Goal: Task Accomplishment & Management: Use online tool/utility

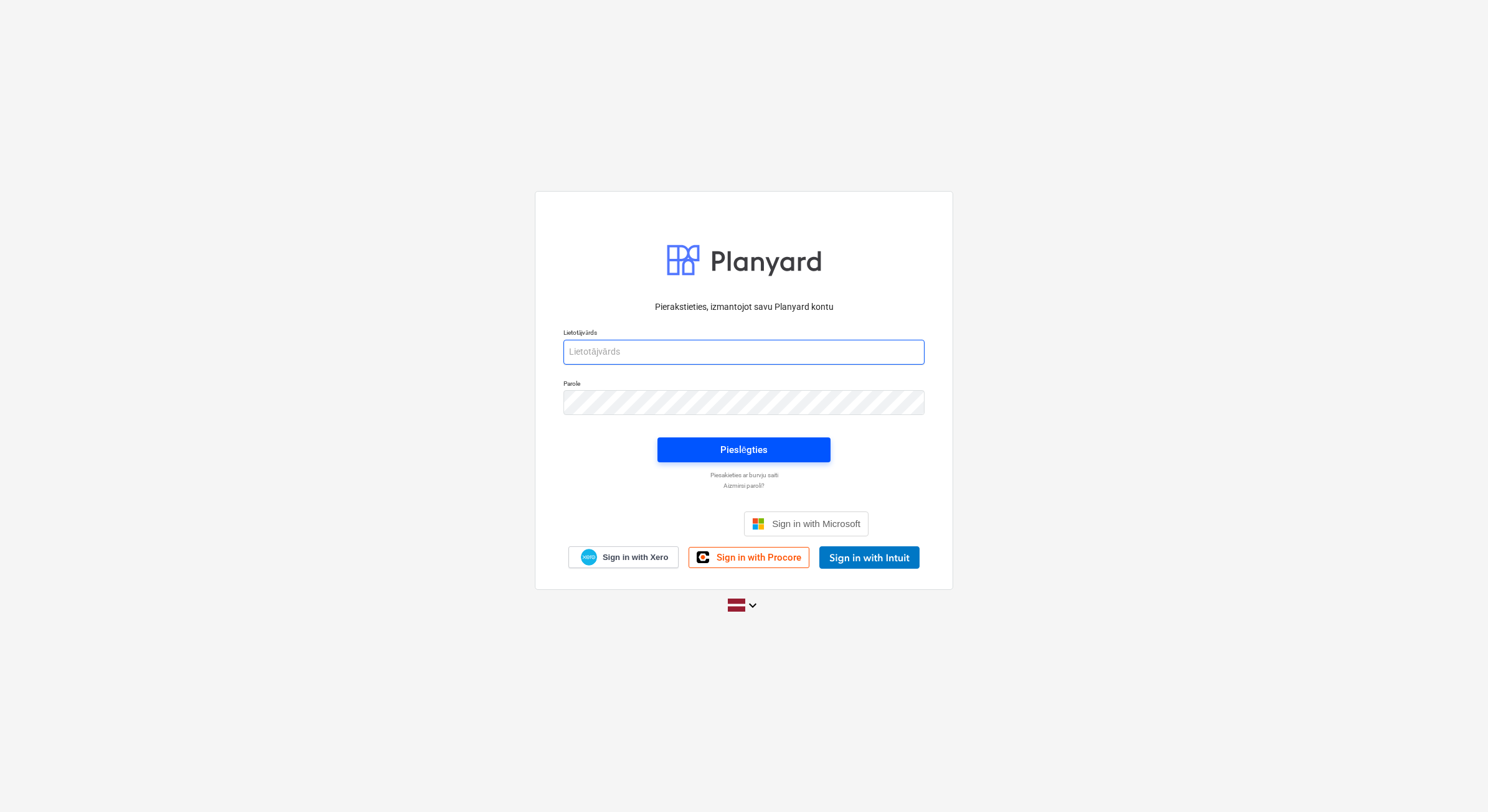
type input "[PERSON_NAME][EMAIL_ADDRESS][DOMAIN_NAME]"
click at [756, 456] on div "Pieslēgties" at bounding box center [744, 449] width 48 height 16
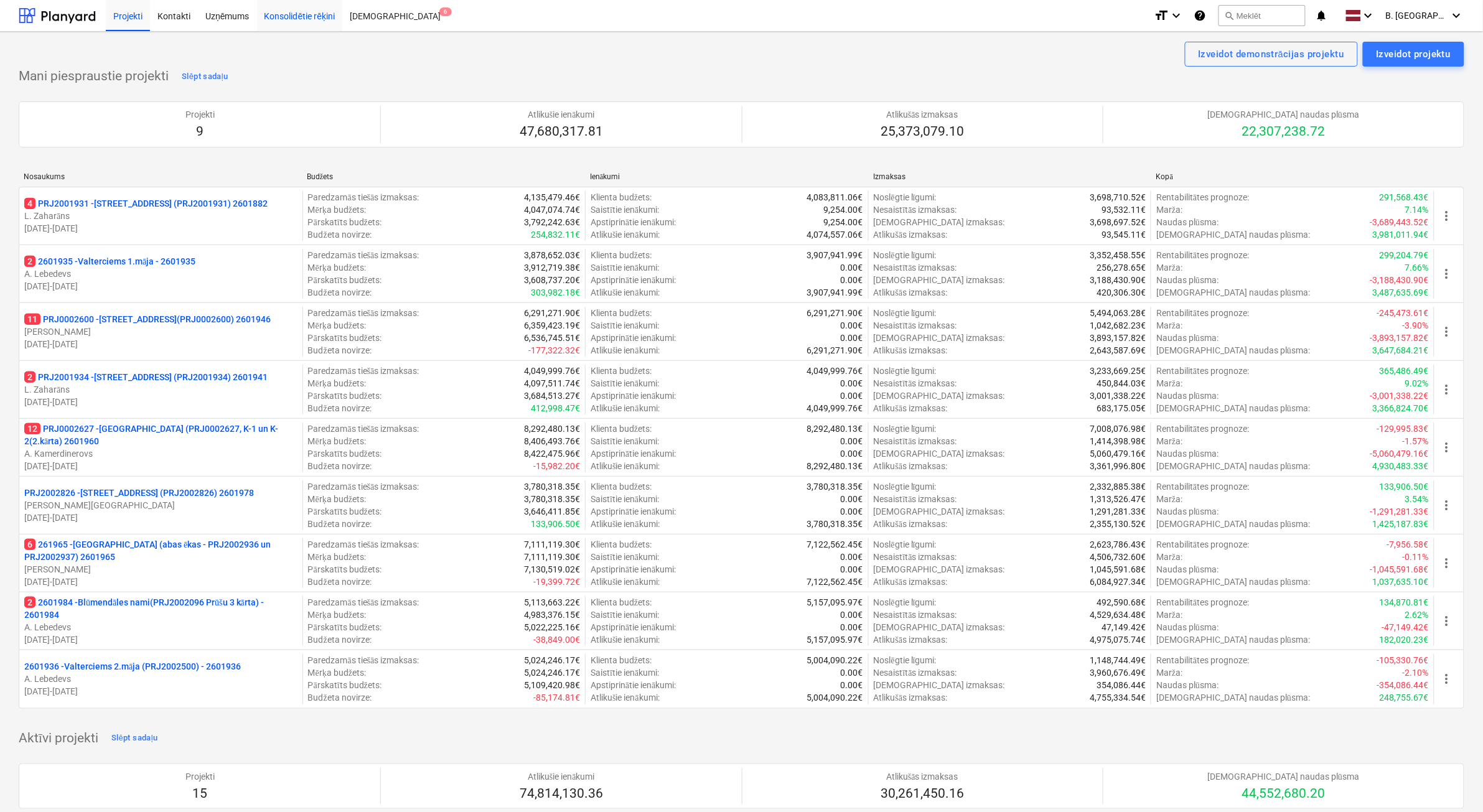
click at [296, 27] on div "Konsolidētie rēķini" at bounding box center [300, 14] width 86 height 31
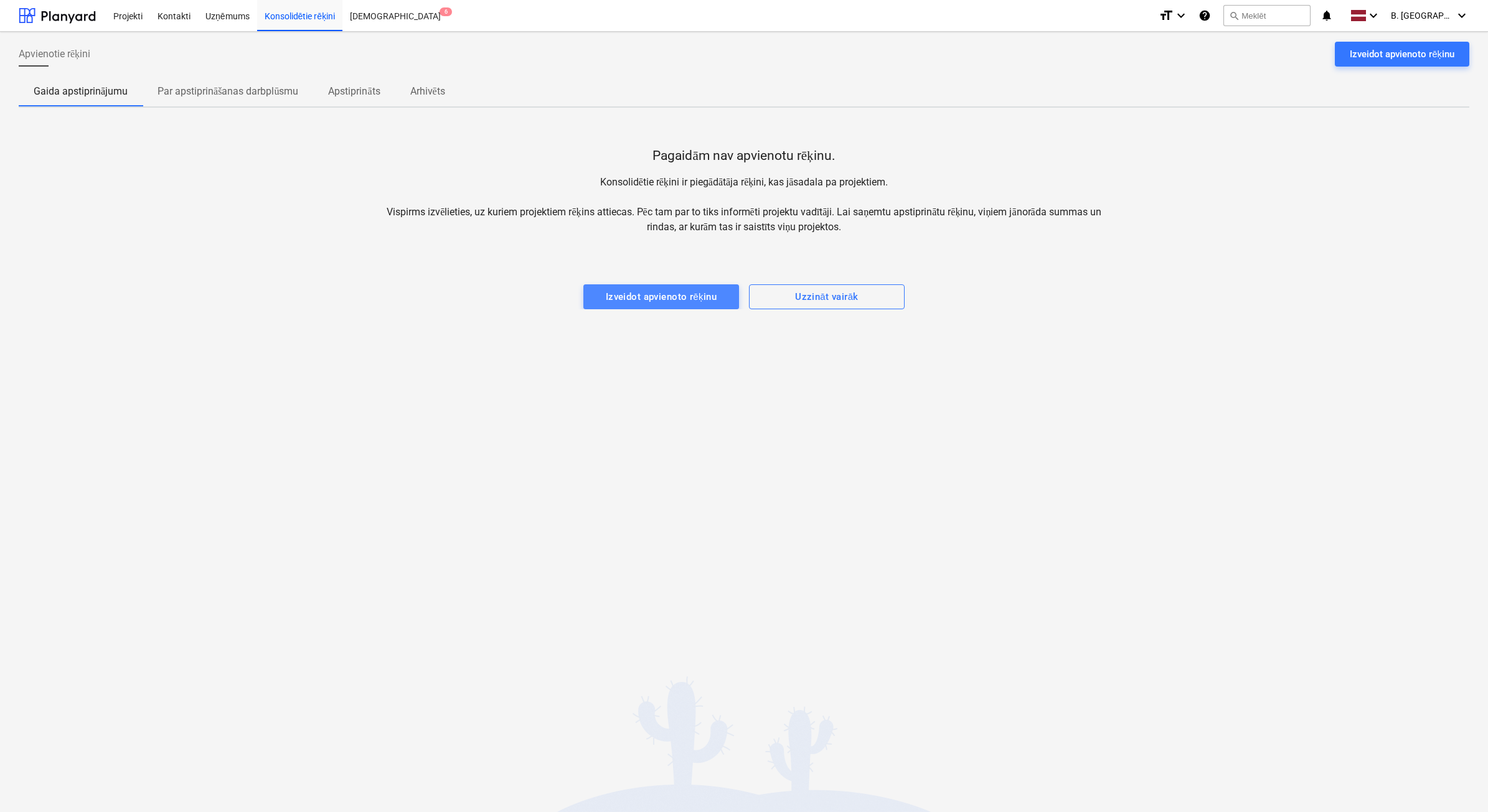
click at [649, 300] on div "Izveidot apvienoto rēķinu" at bounding box center [660, 296] width 111 height 16
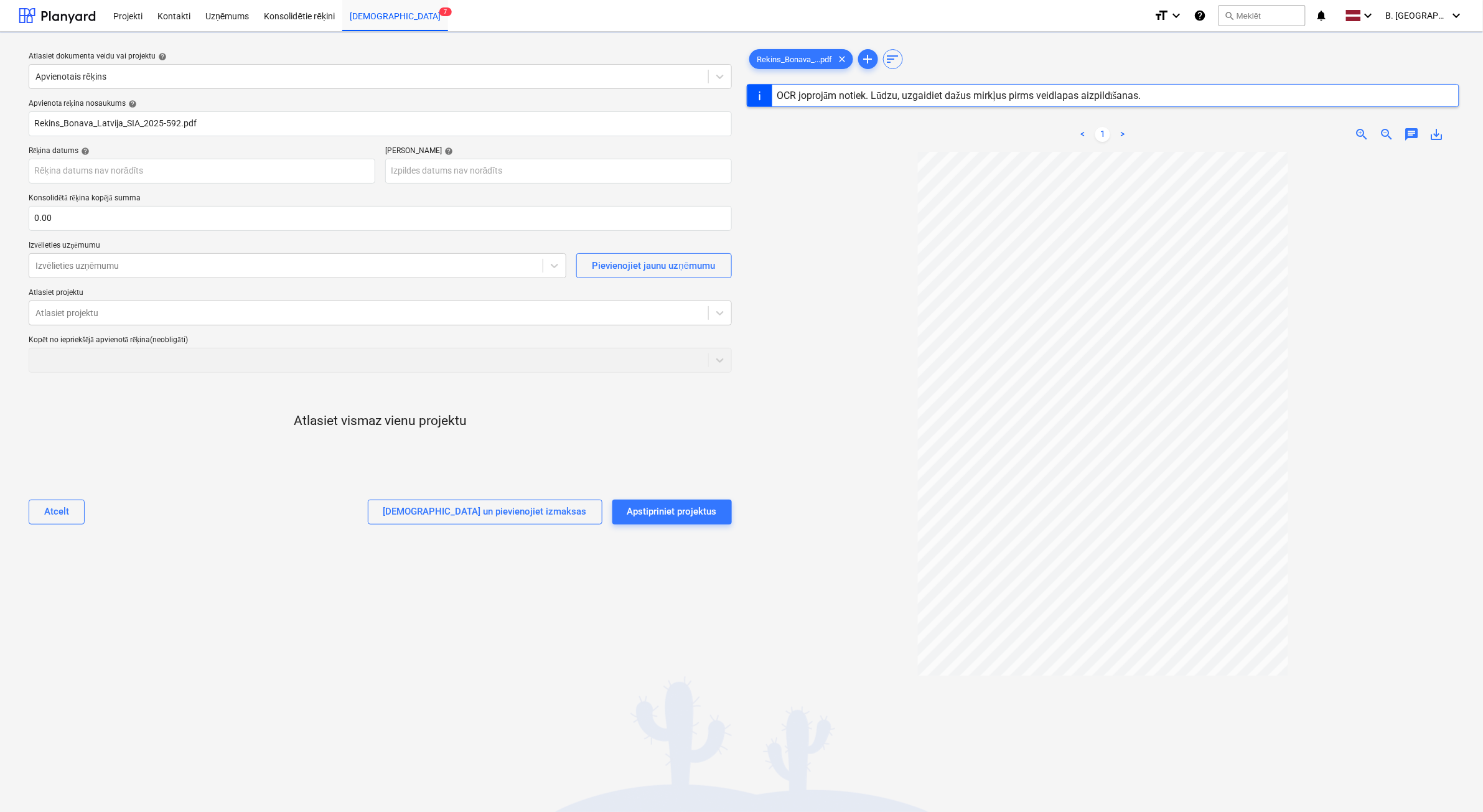
type input "2025-592"
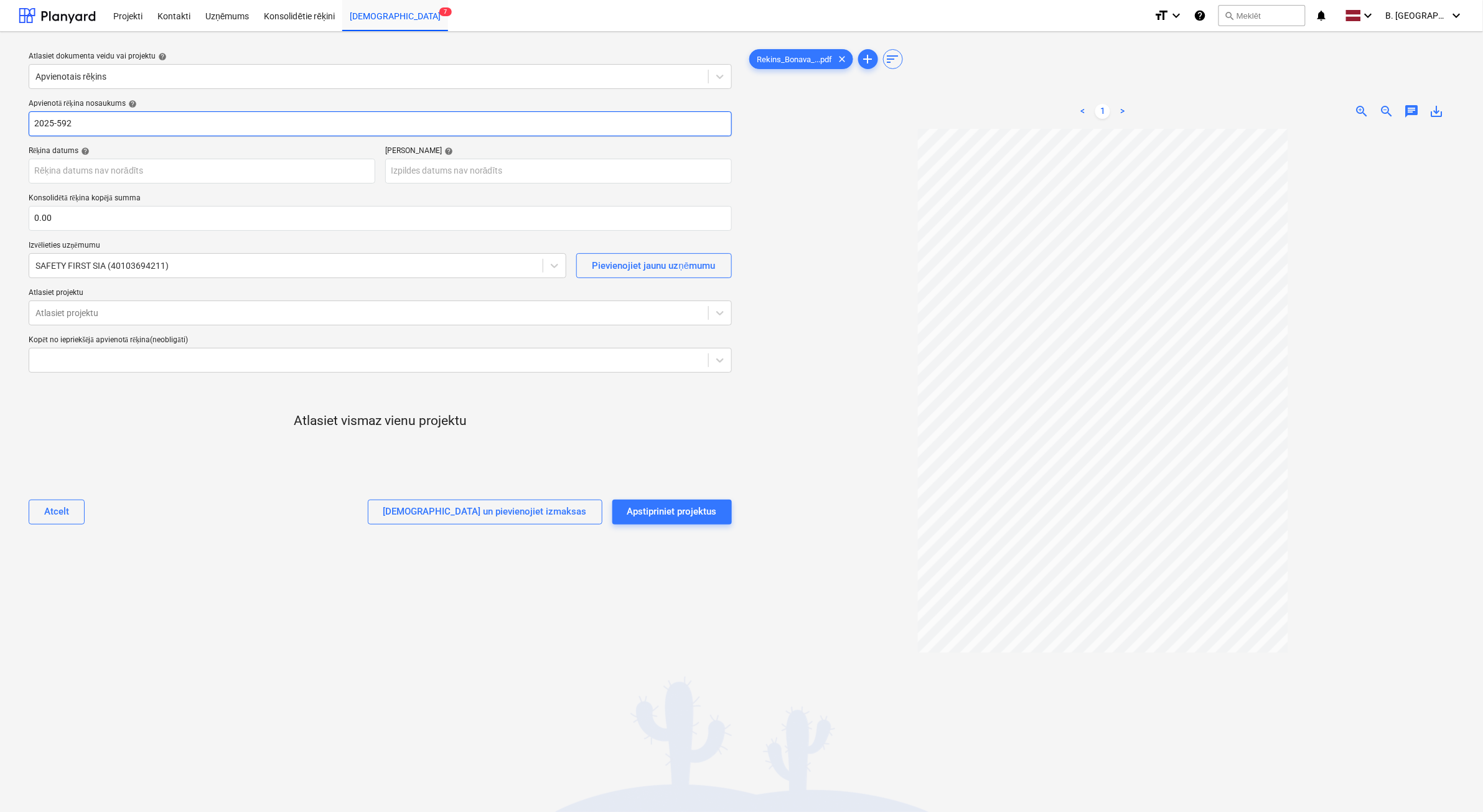
click at [219, 125] on input "2025-592" at bounding box center [380, 123] width 703 height 25
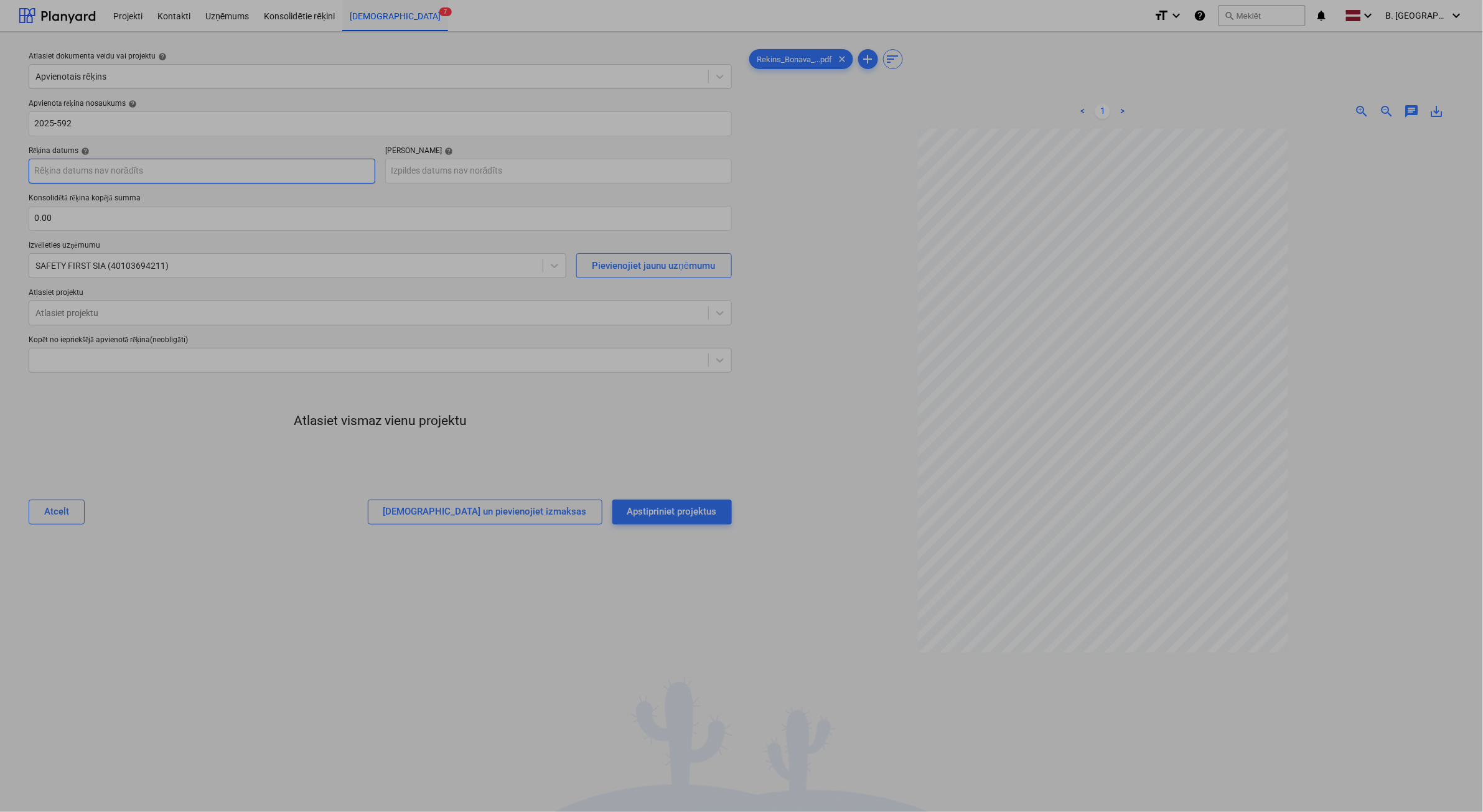
click at [222, 176] on body "Projekti Kontakti Uzņēmums Konsolidētie rēķini Iesūtne 7 format_size keyboard_a…" at bounding box center [741, 406] width 1483 height 812
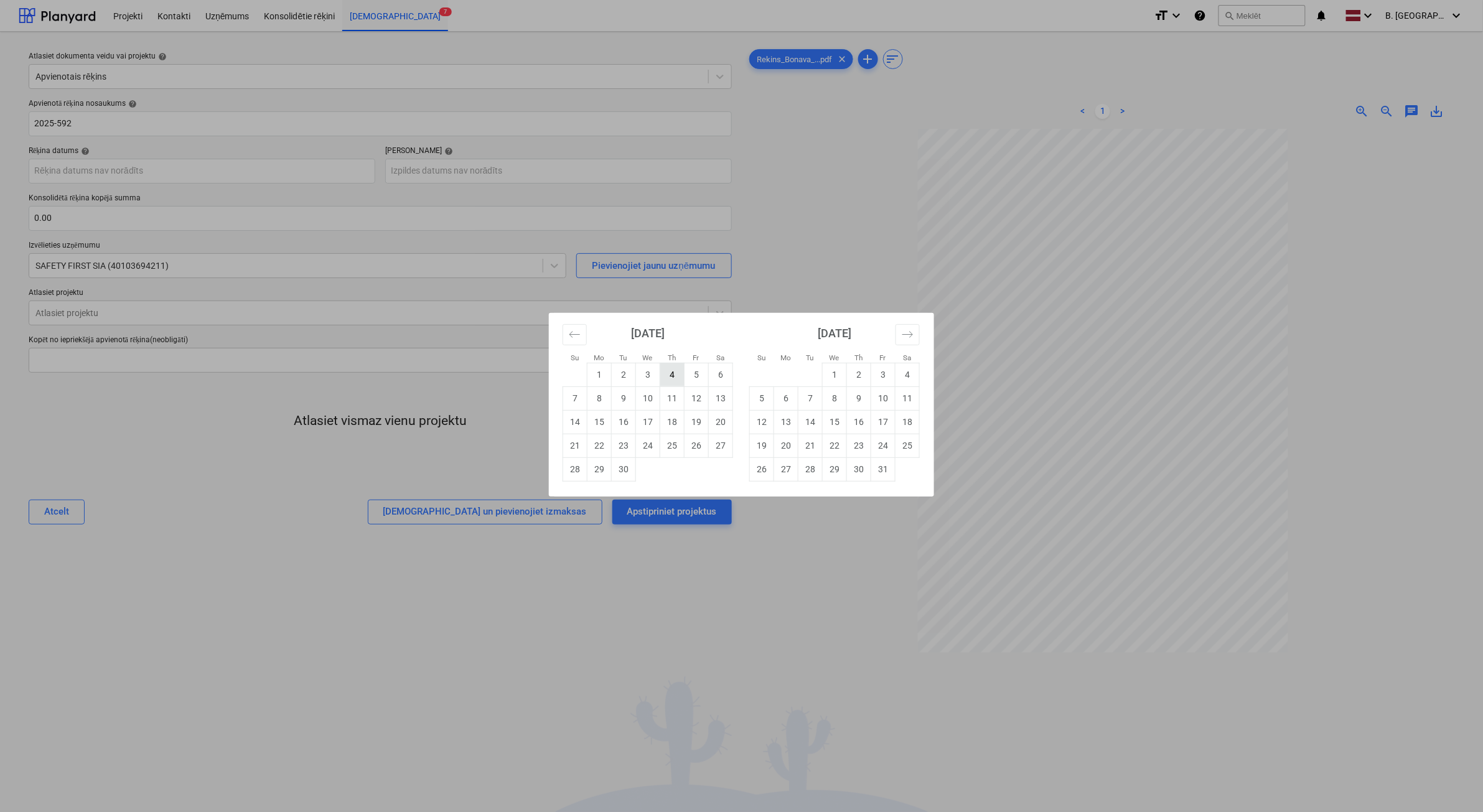
click at [682, 373] on td "4" at bounding box center [673, 374] width 25 height 24
type input "[DATE]"
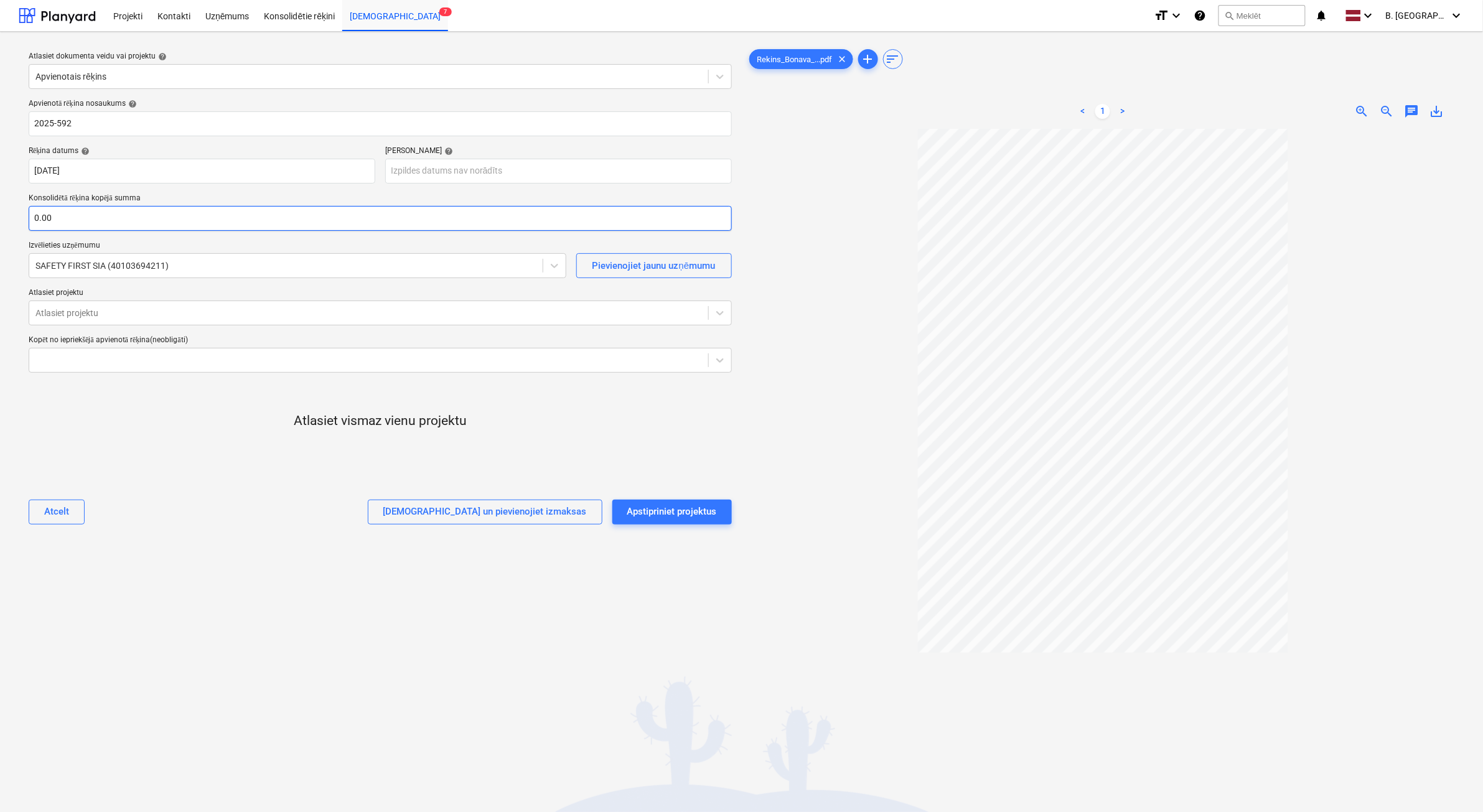
click at [201, 230] on div "Apvienotā rēķina nosaukums help 2025-592 Rēķina datums help [DATE] 04.09.2025 P…" at bounding box center [380, 316] width 713 height 445
click at [190, 208] on input "text" at bounding box center [380, 218] width 703 height 25
type input "960.00"
click at [87, 319] on div "Atlasiet projektu" at bounding box center [369, 312] width 679 height 17
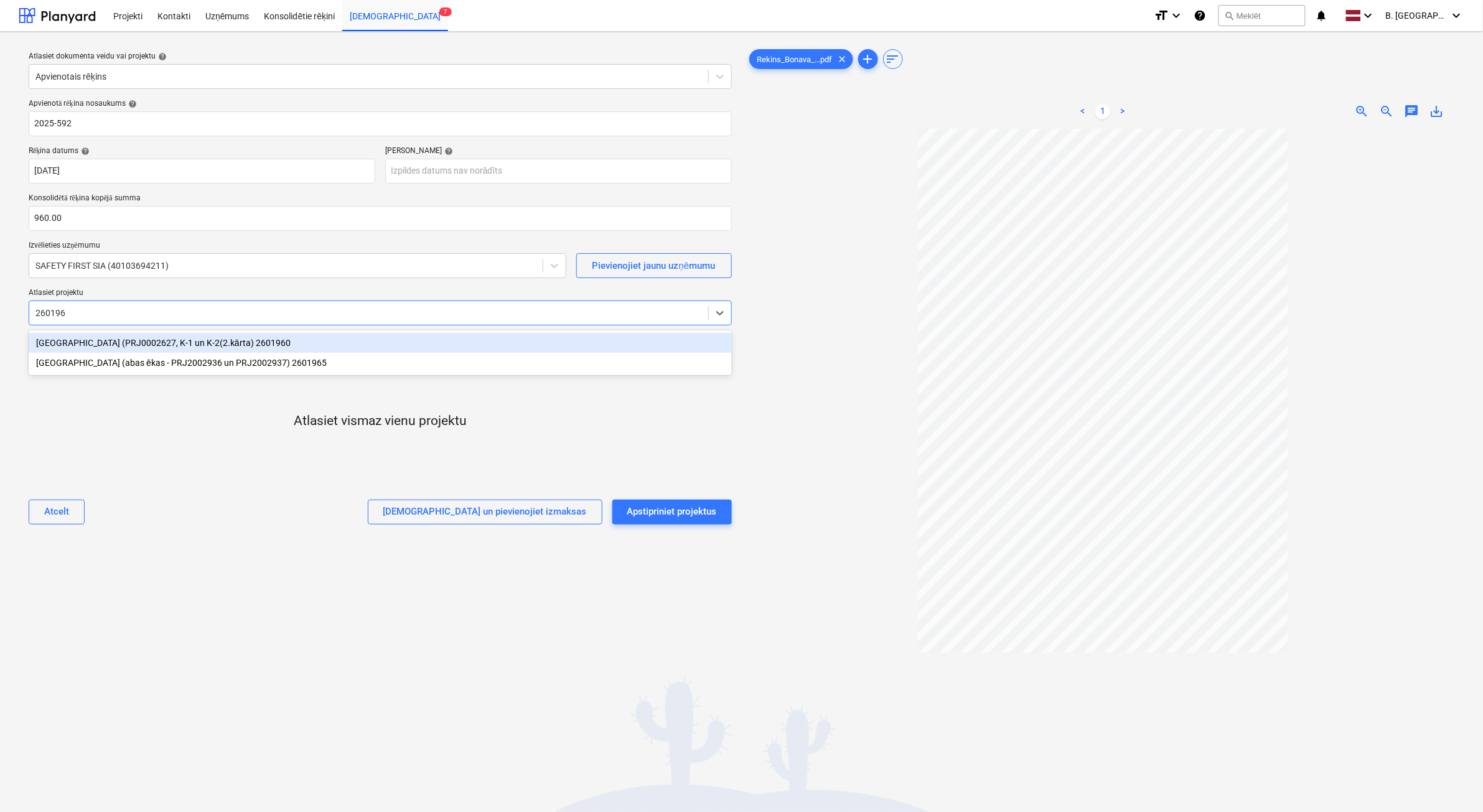
type input "2601960"
click at [200, 344] on div "[GEOGRAPHIC_DATA] (PRJ0002627, K-1 un K-2(2.kārta) 2601960" at bounding box center [380, 343] width 703 height 20
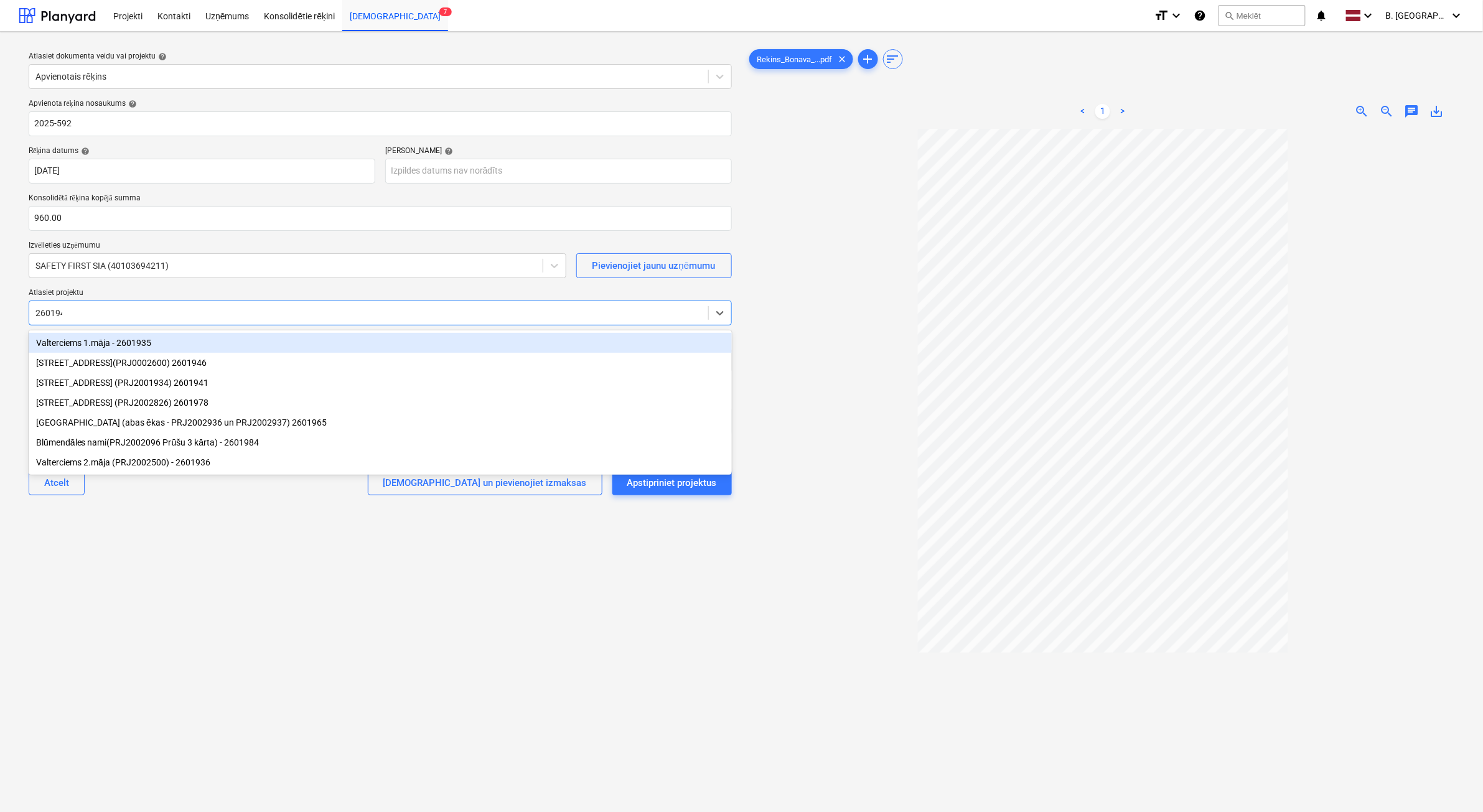
type input "2601946"
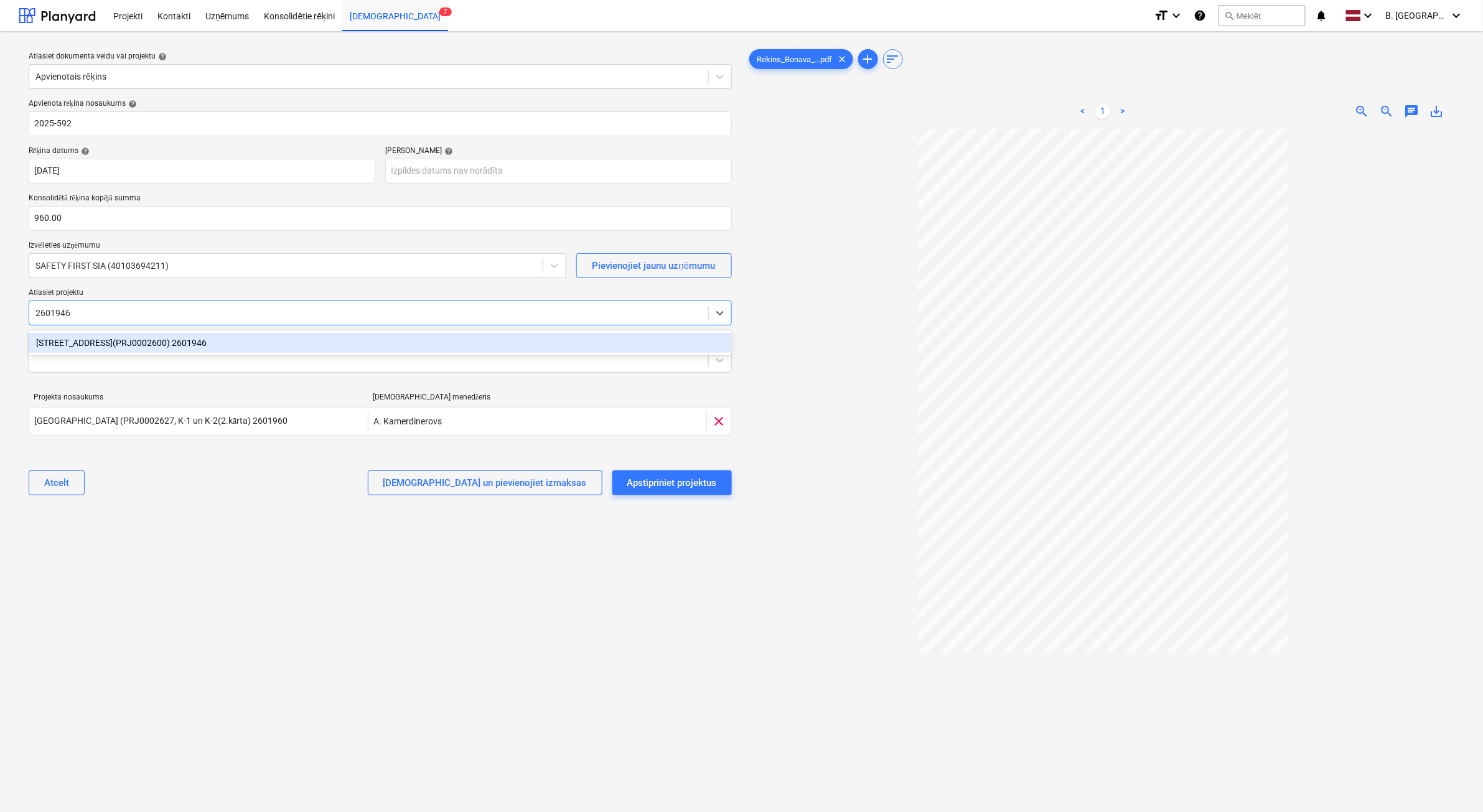
click at [188, 328] on body "Projekti Kontakti Uzņēmums Konsolidētie rēķini Iesūtne 7 format_size keyboard_a…" at bounding box center [741, 406] width 1483 height 812
click at [190, 341] on div "[STREET_ADDRESS](PRJ0002600) 2601946" at bounding box center [380, 343] width 703 height 20
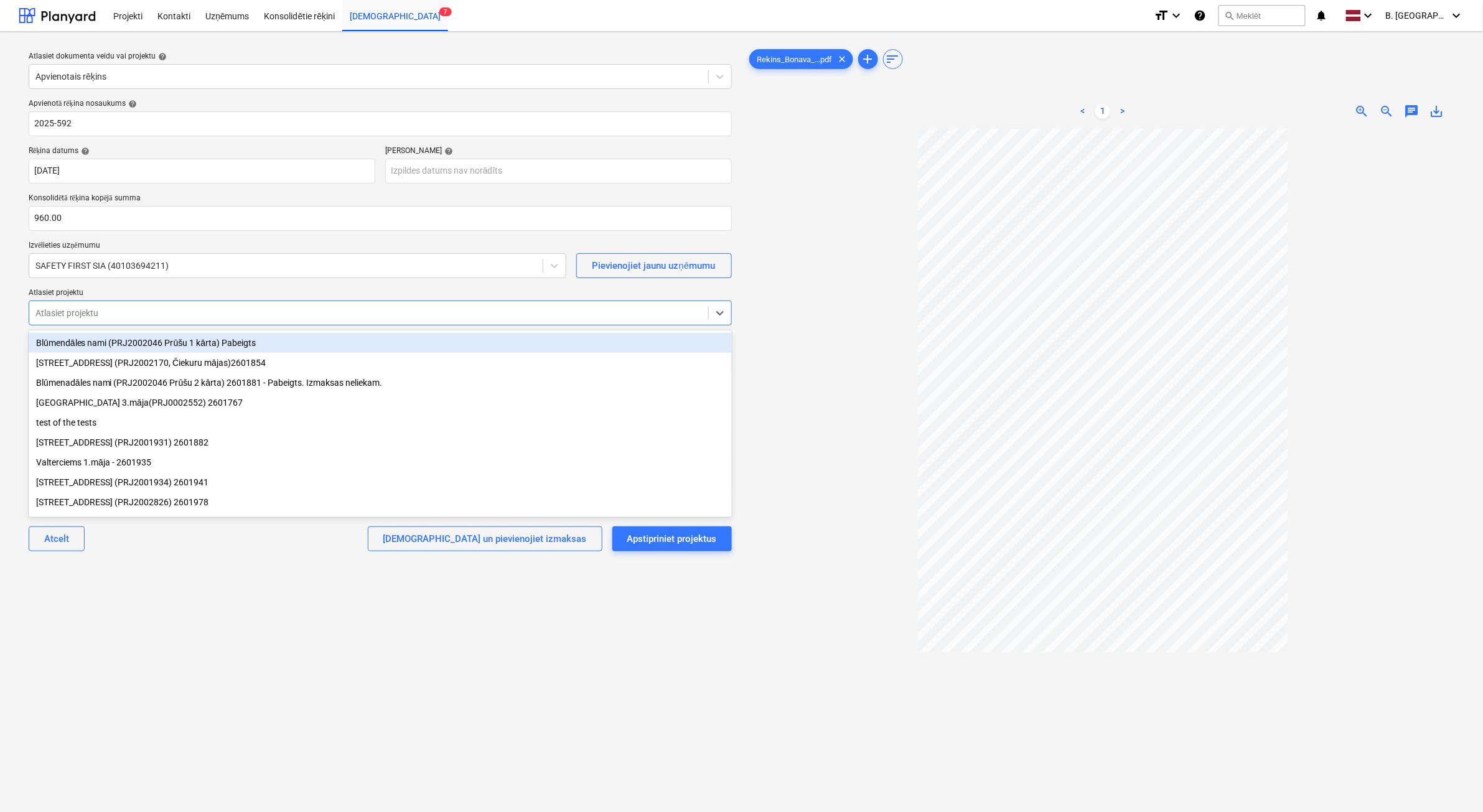
click at [694, 663] on div "Atlasiet dokumenta veidu vai projektu help Apvienotais rēķins Apvienotā rēķina …" at bounding box center [380, 476] width 723 height 869
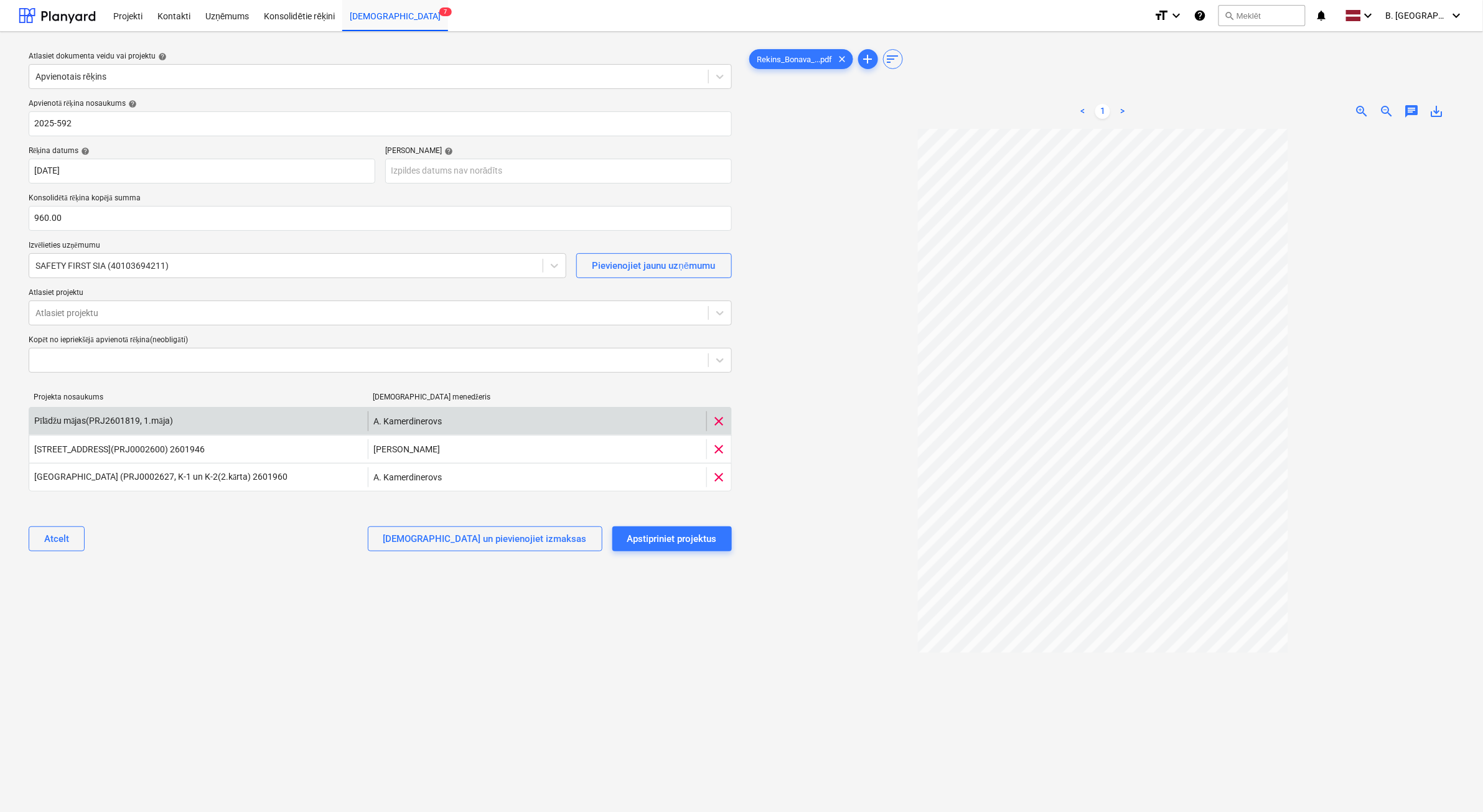
click at [725, 417] on span "clear" at bounding box center [719, 422] width 15 height 15
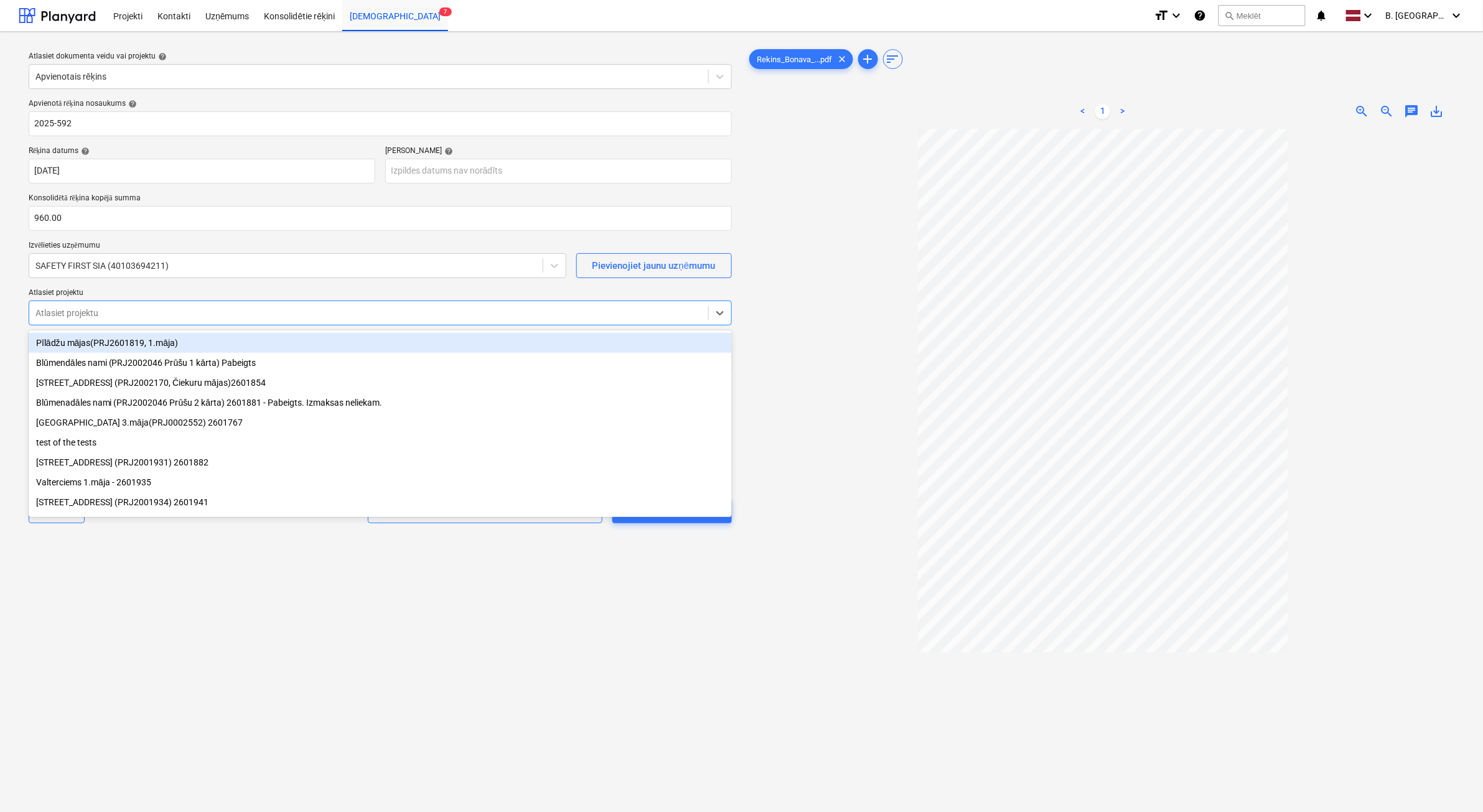
click at [265, 310] on div at bounding box center [369, 312] width 667 height 12
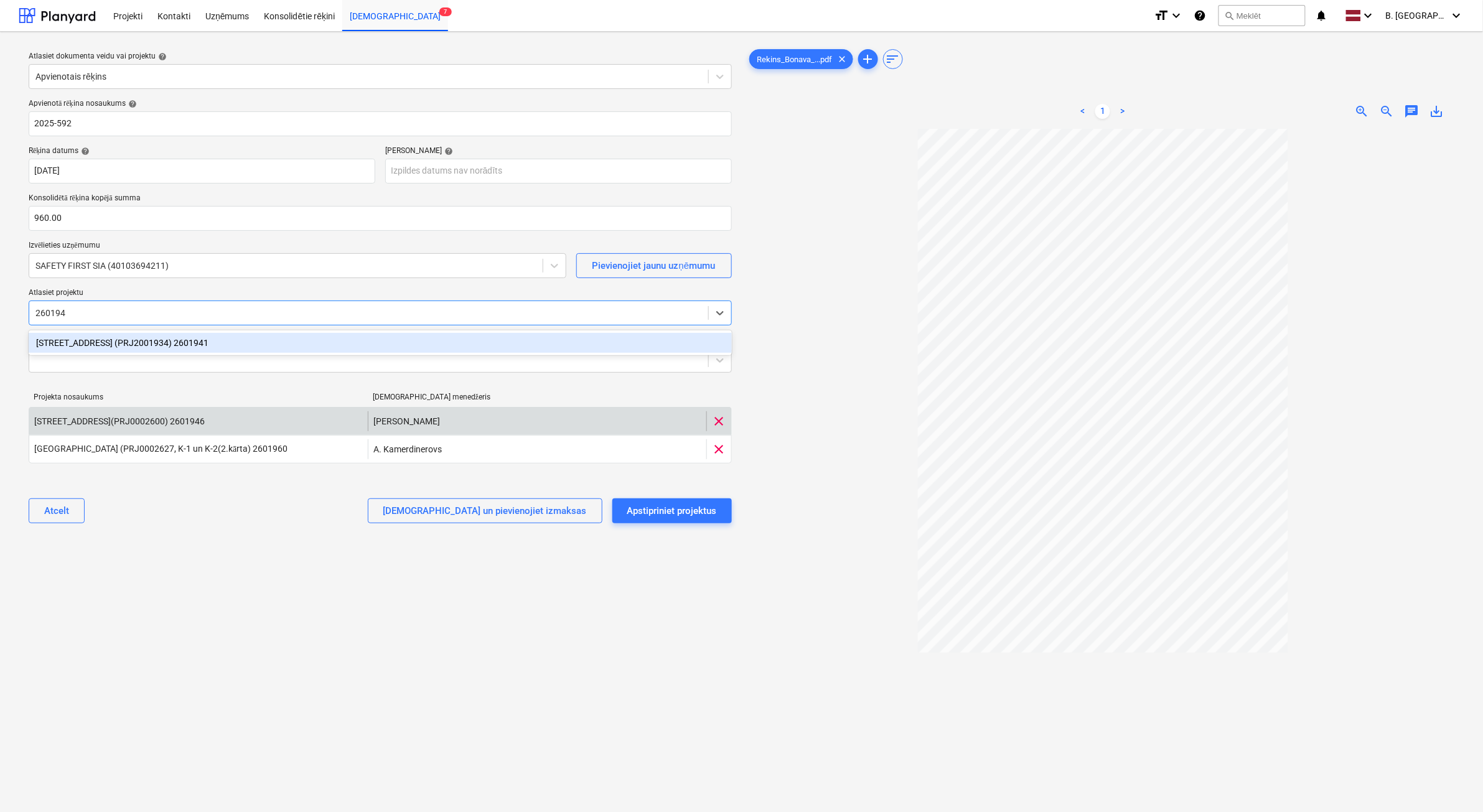
type input "2601941"
click at [256, 343] on div "[STREET_ADDRESS] (PRJ2001934) 2601941" at bounding box center [380, 343] width 703 height 20
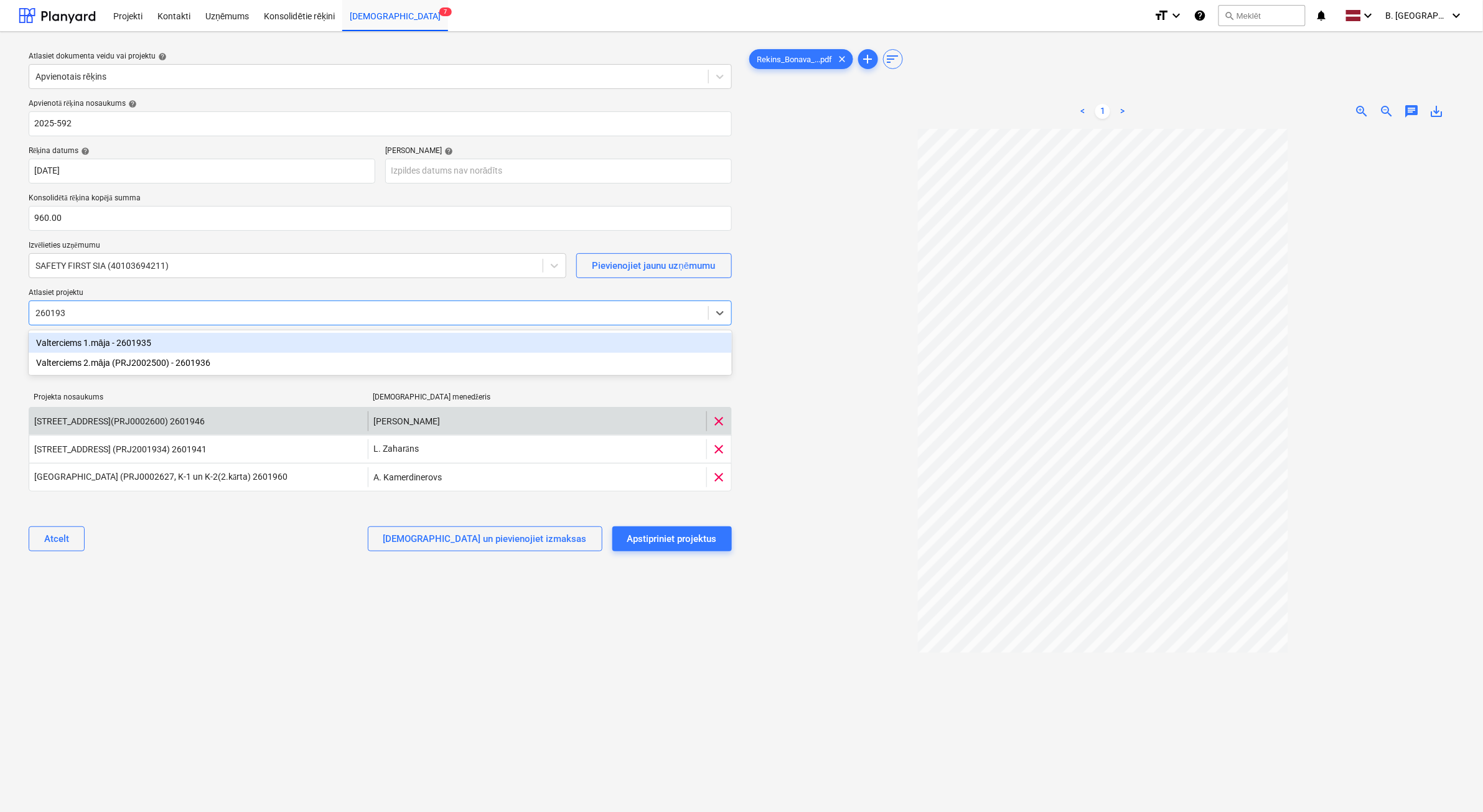
type input "2601935"
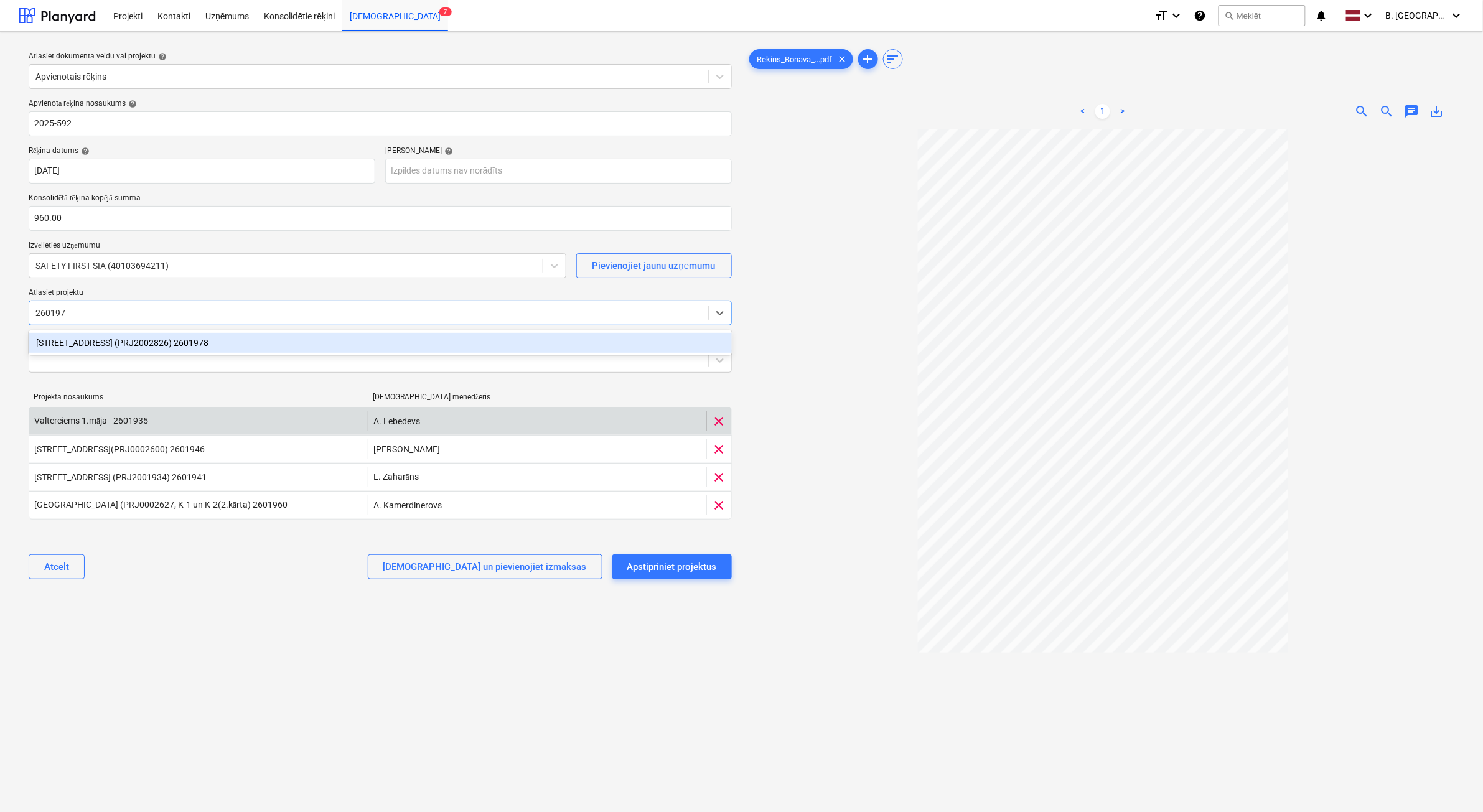
type input "2601978"
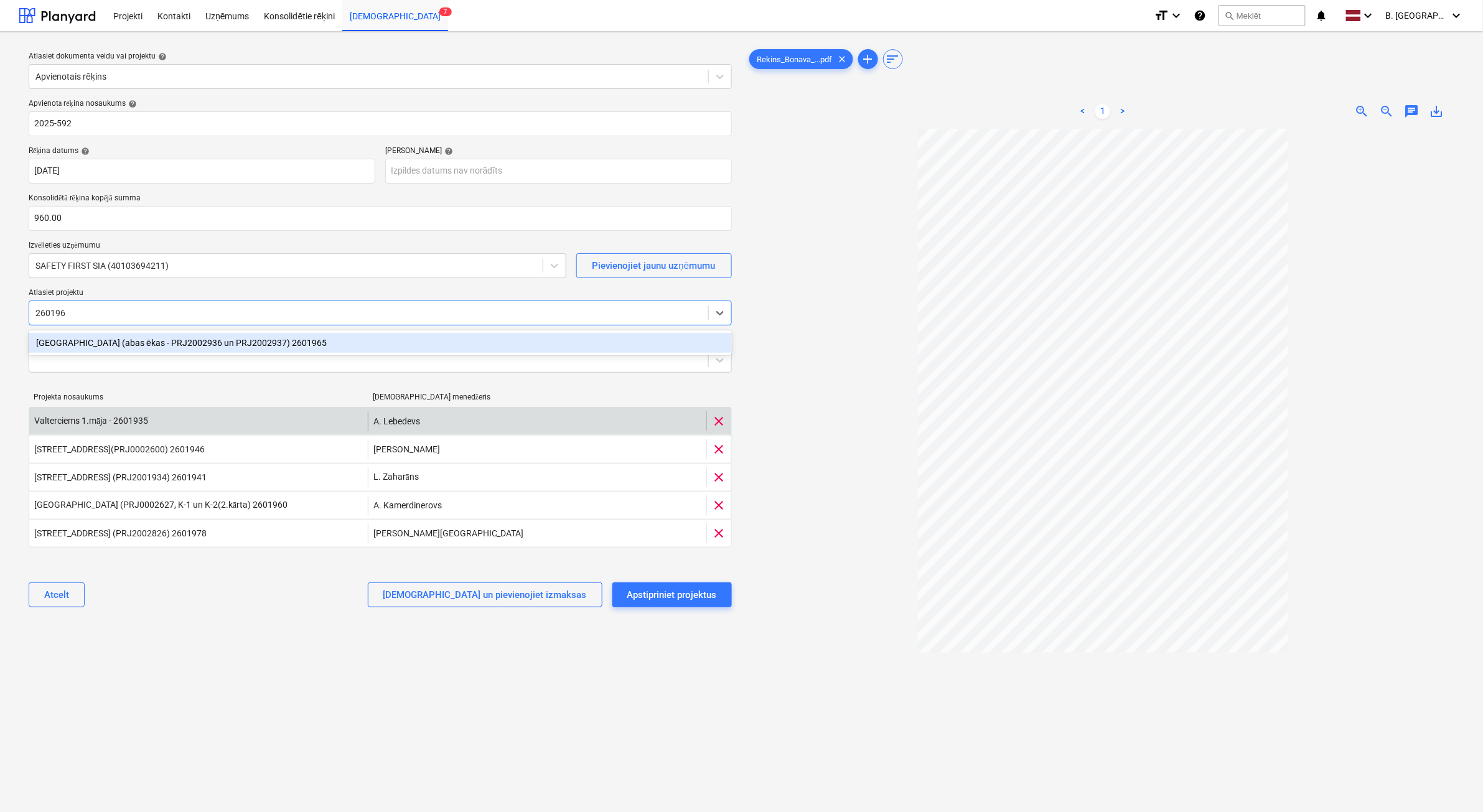
type input "2601965"
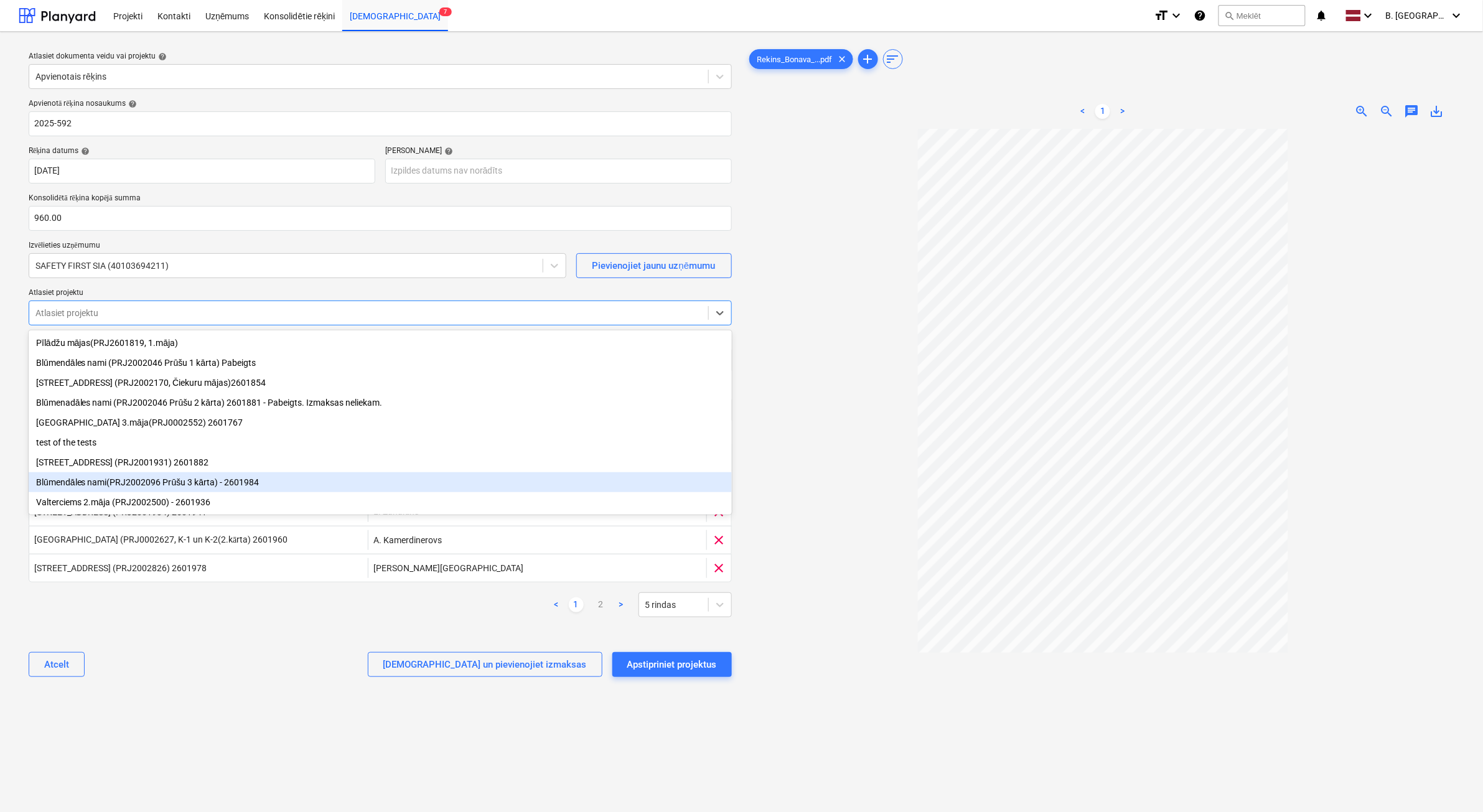
click at [358, 724] on div "Atlasiet dokumenta veidu vai projektu help Apvienotais rēķins Apvienotā rēķina …" at bounding box center [380, 476] width 723 height 869
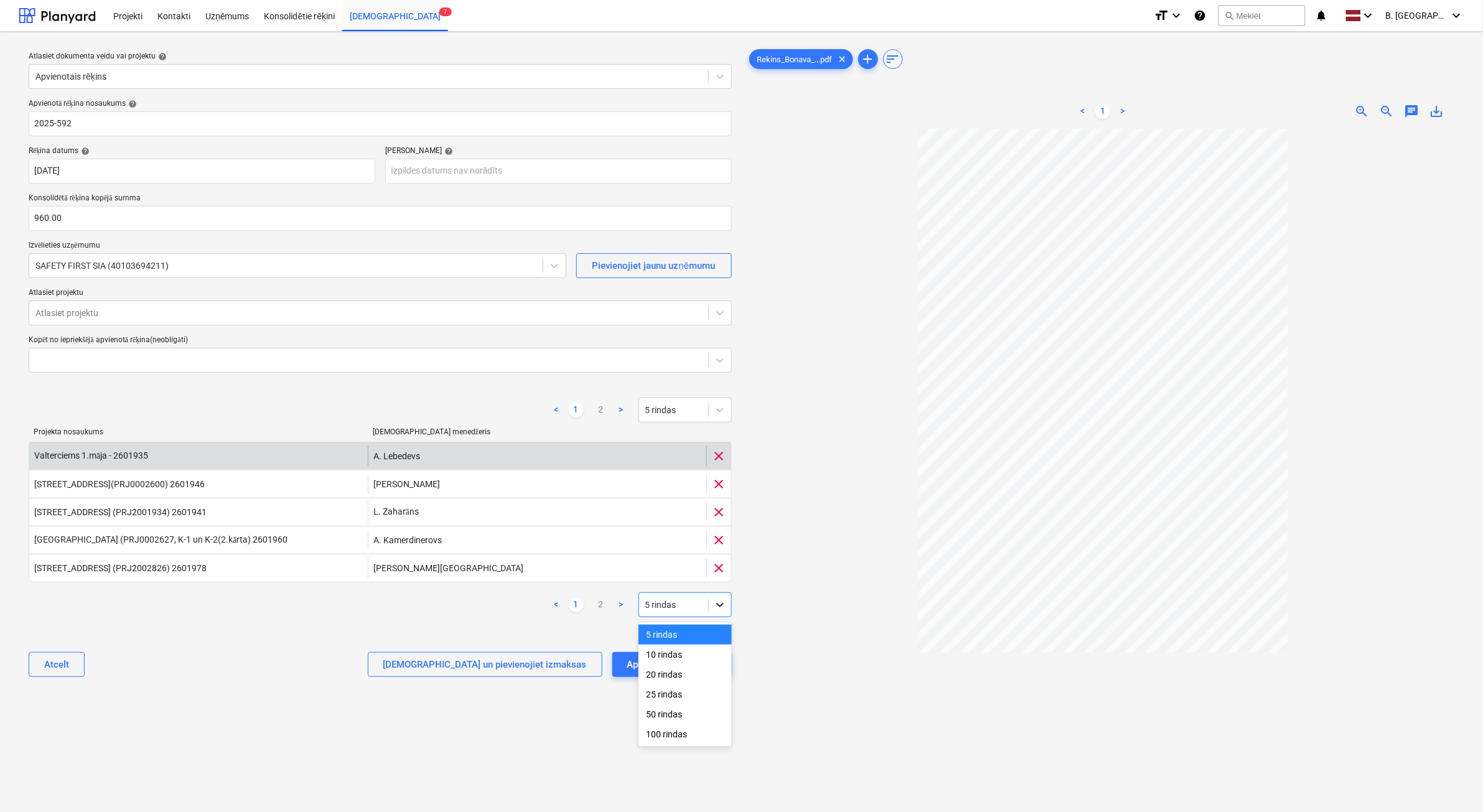
click at [725, 604] on icon at bounding box center [719, 604] width 12 height 12
click at [690, 663] on div "10 rindas" at bounding box center [685, 654] width 93 height 20
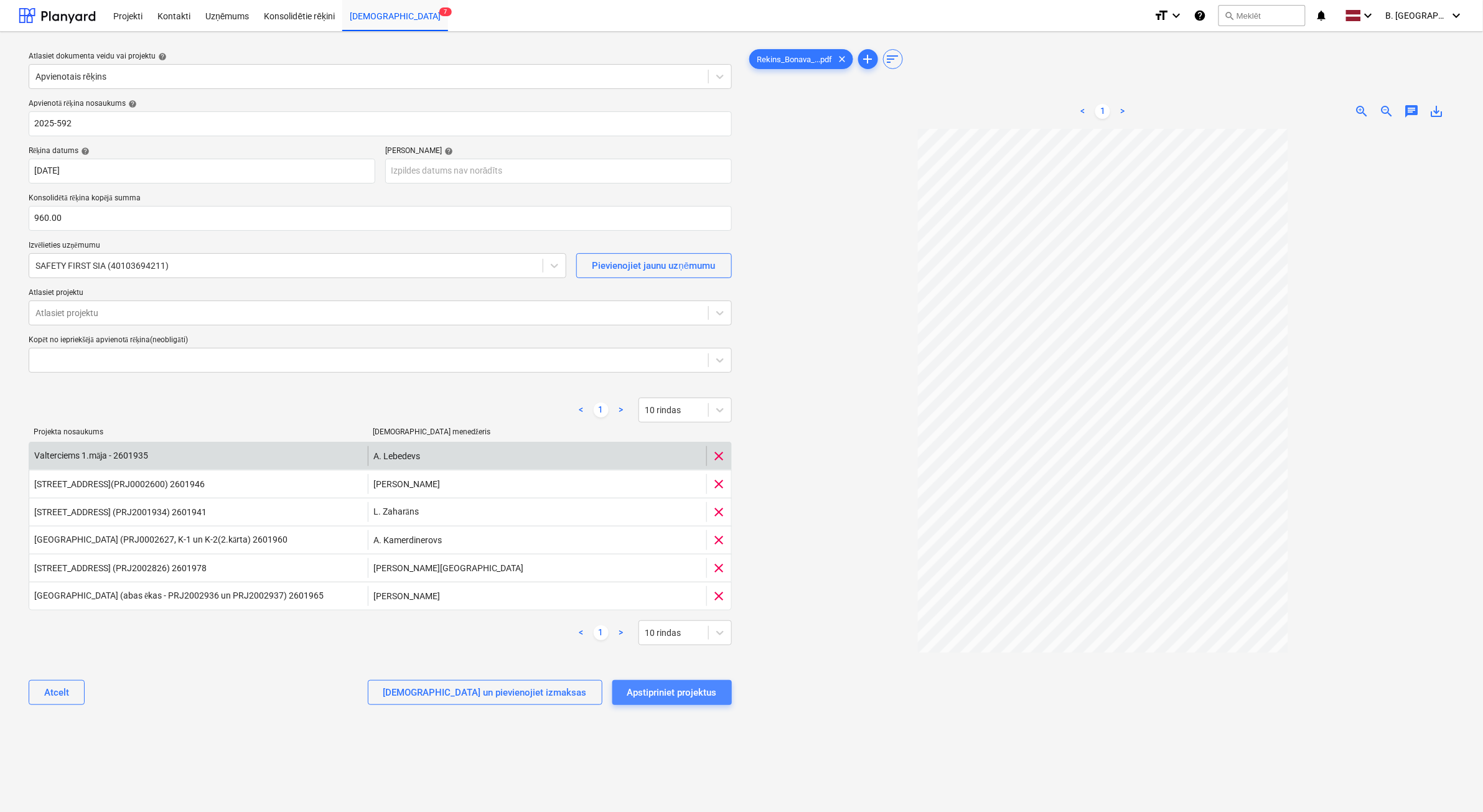
click at [688, 695] on div "Apstipriniet projektus" at bounding box center [672, 692] width 89 height 16
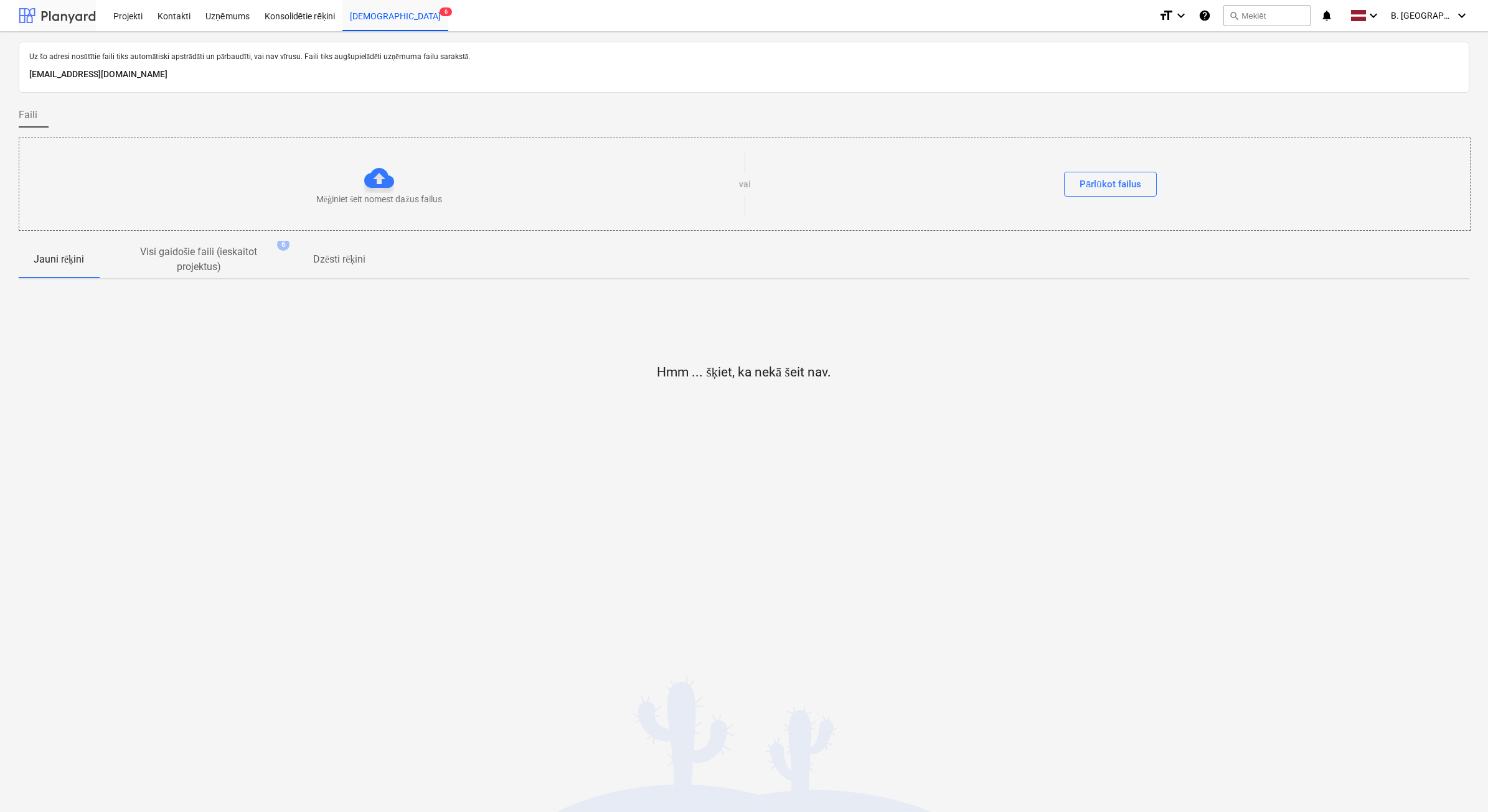
click at [86, 17] on div at bounding box center [57, 15] width 77 height 31
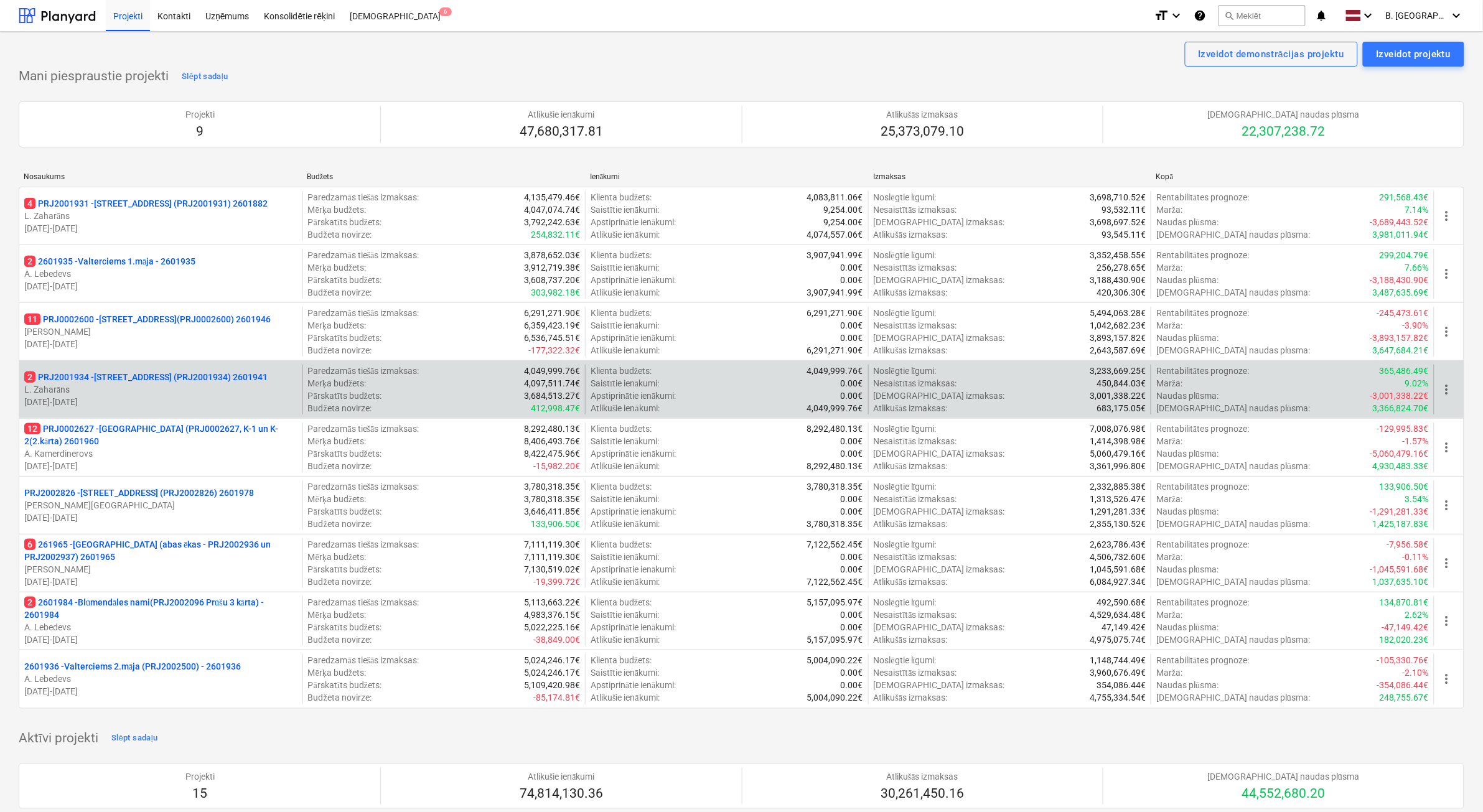
click at [232, 396] on p "[DATE] - [DATE]" at bounding box center [162, 402] width 274 height 12
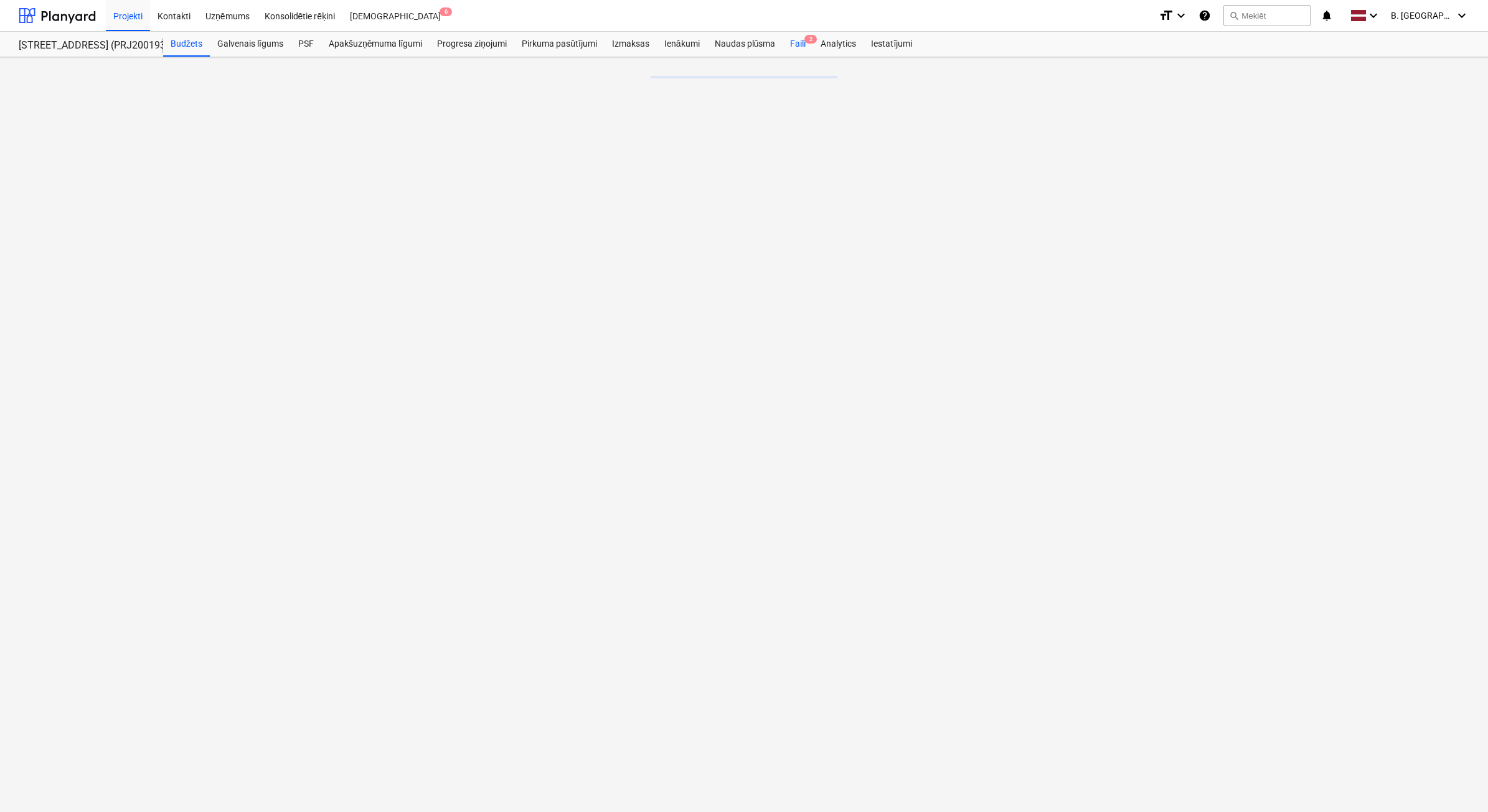
click at [729, 41] on div "Naudas plūsma" at bounding box center [745, 44] width 76 height 25
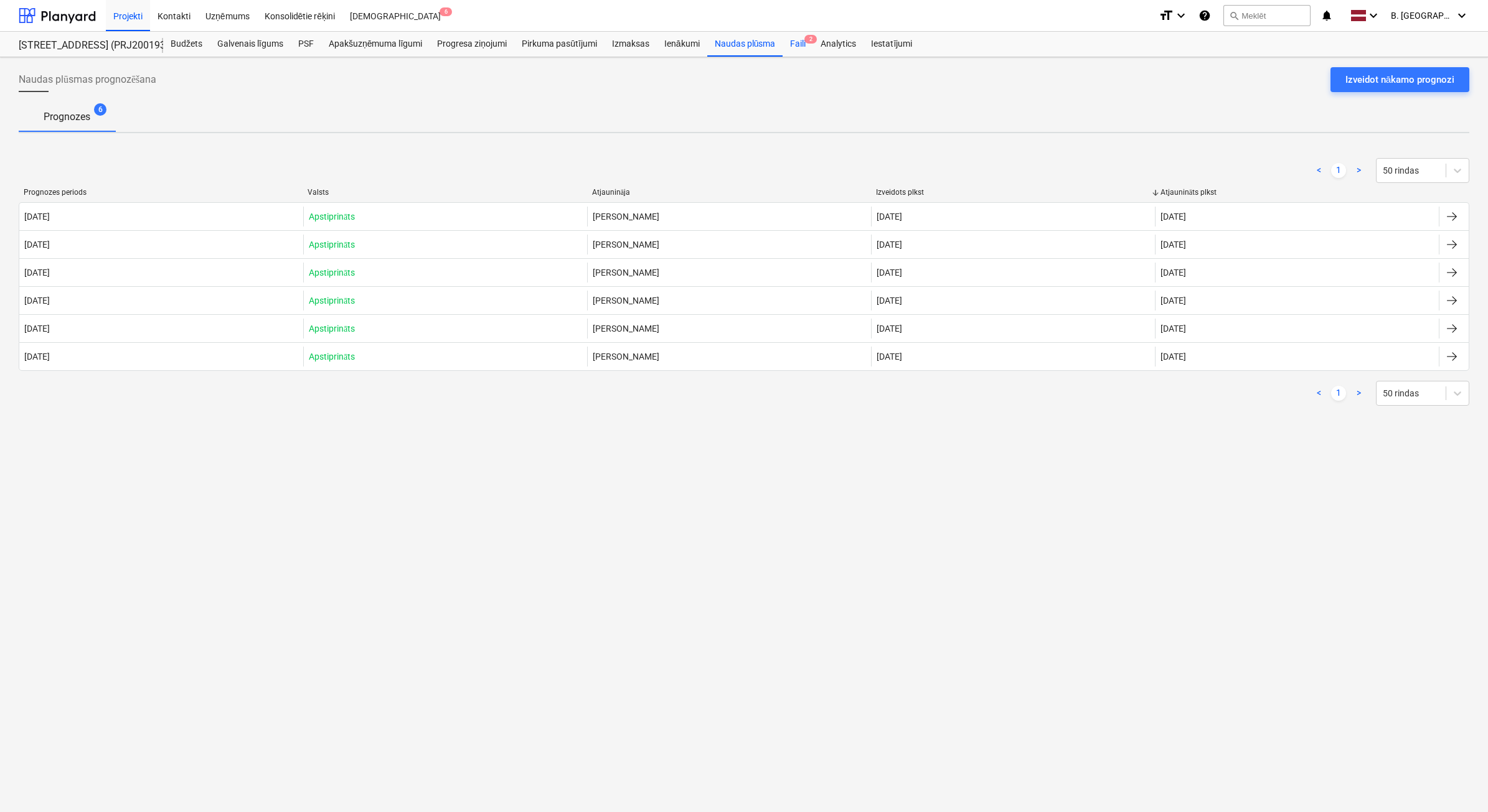
click at [802, 39] on div "Faili 2" at bounding box center [798, 44] width 30 height 25
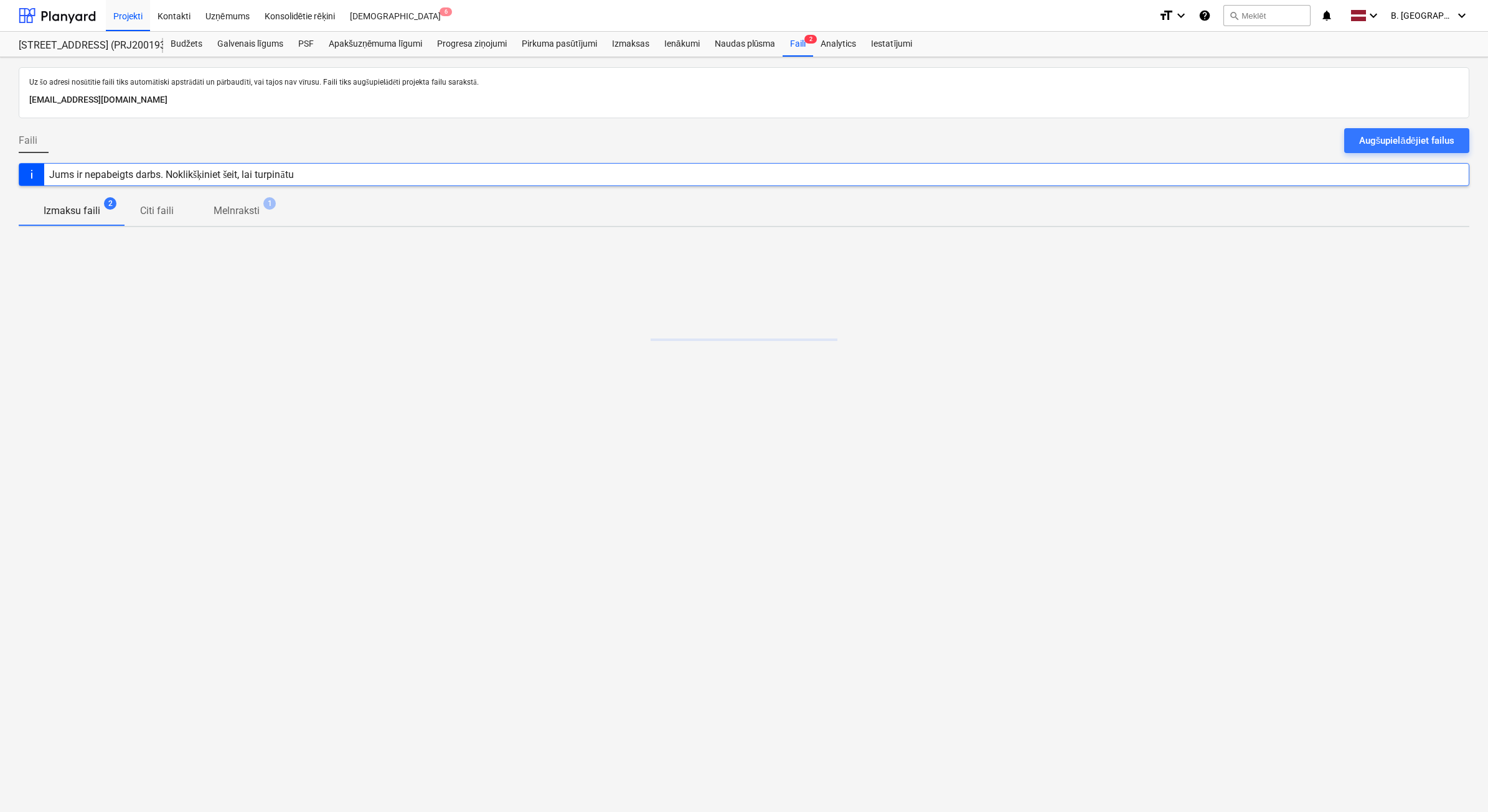
click at [1348, 135] on button "Augšupielādējiet failus" at bounding box center [1406, 141] width 125 height 25
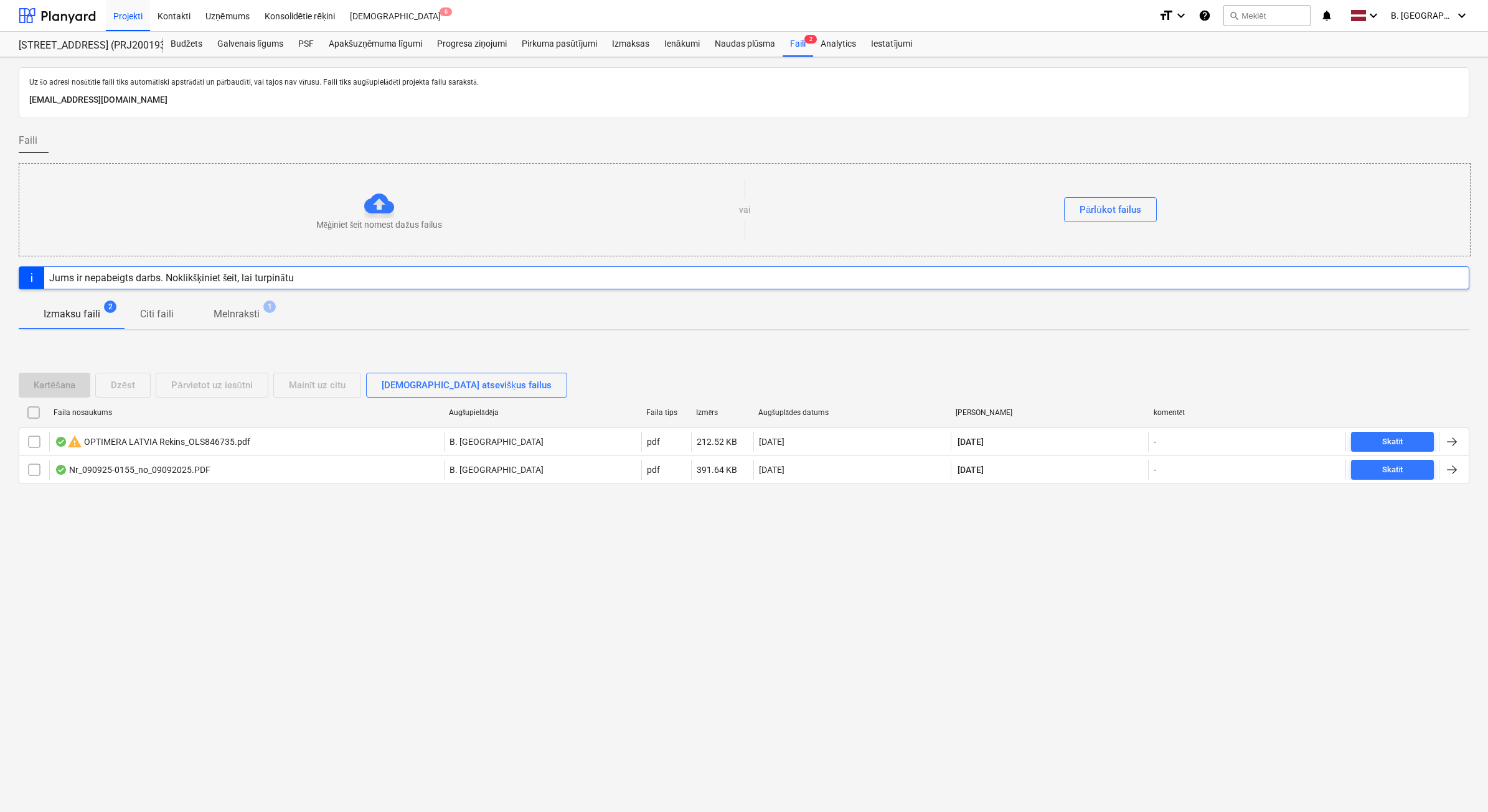
click at [250, 317] on p "Melnraksti" at bounding box center [237, 314] width 46 height 15
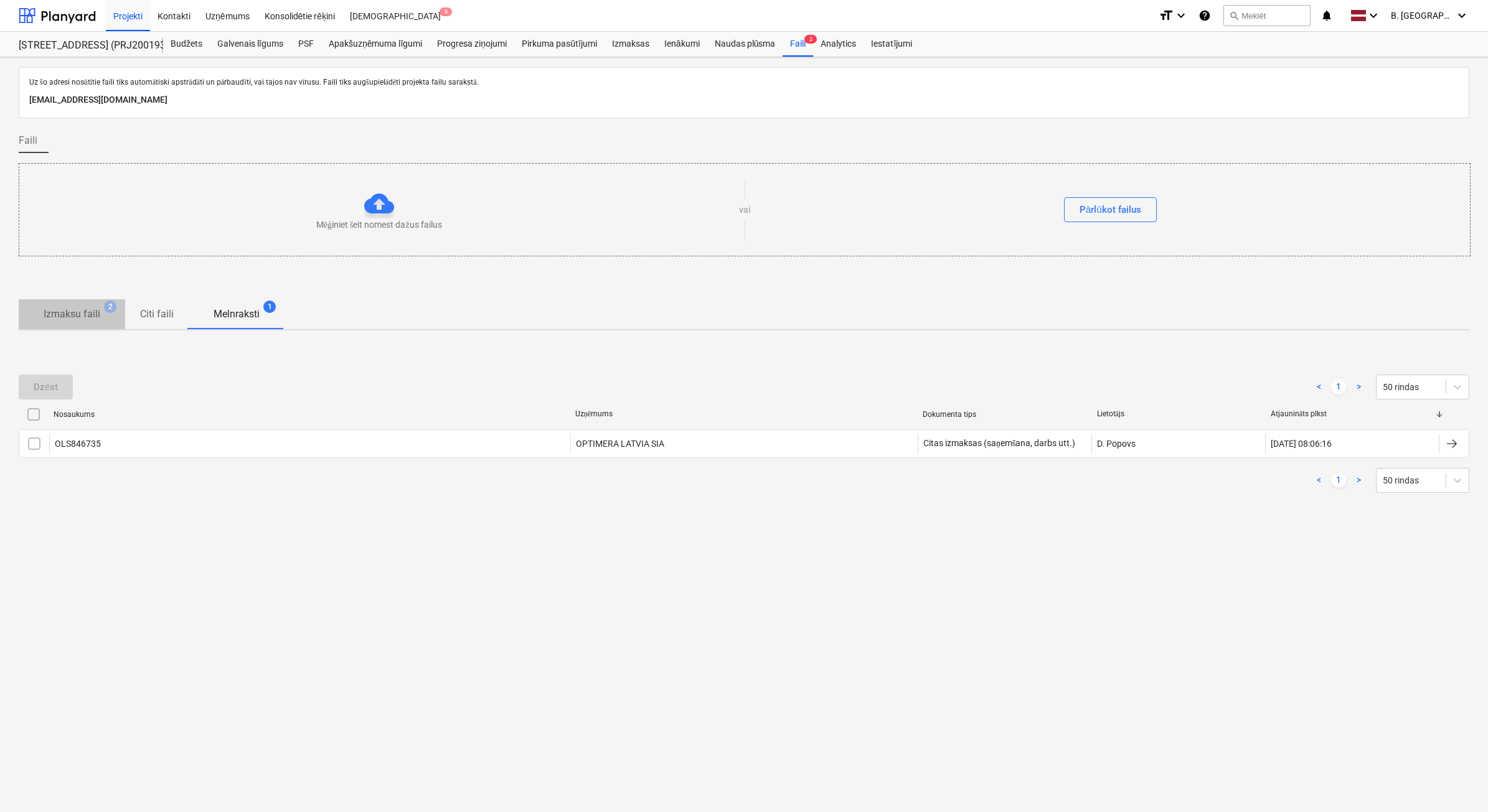
click at [86, 314] on p "Izmaksu faili" at bounding box center [72, 314] width 57 height 15
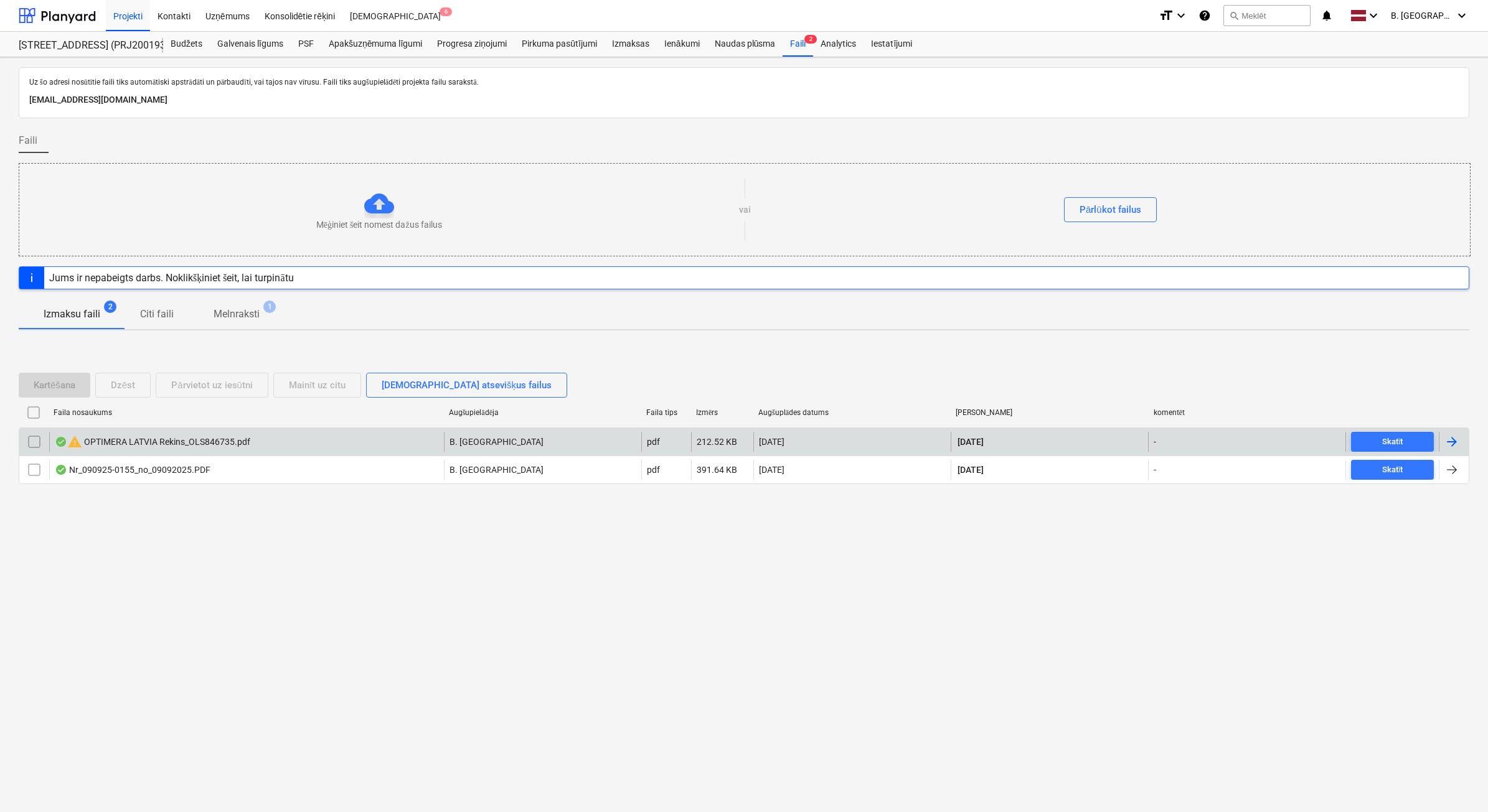
drag, startPoint x: 31, startPoint y: 444, endPoint x: 48, endPoint y: 434, distance: 19.7
click at [31, 444] on input "checkbox" at bounding box center [34, 442] width 20 height 20
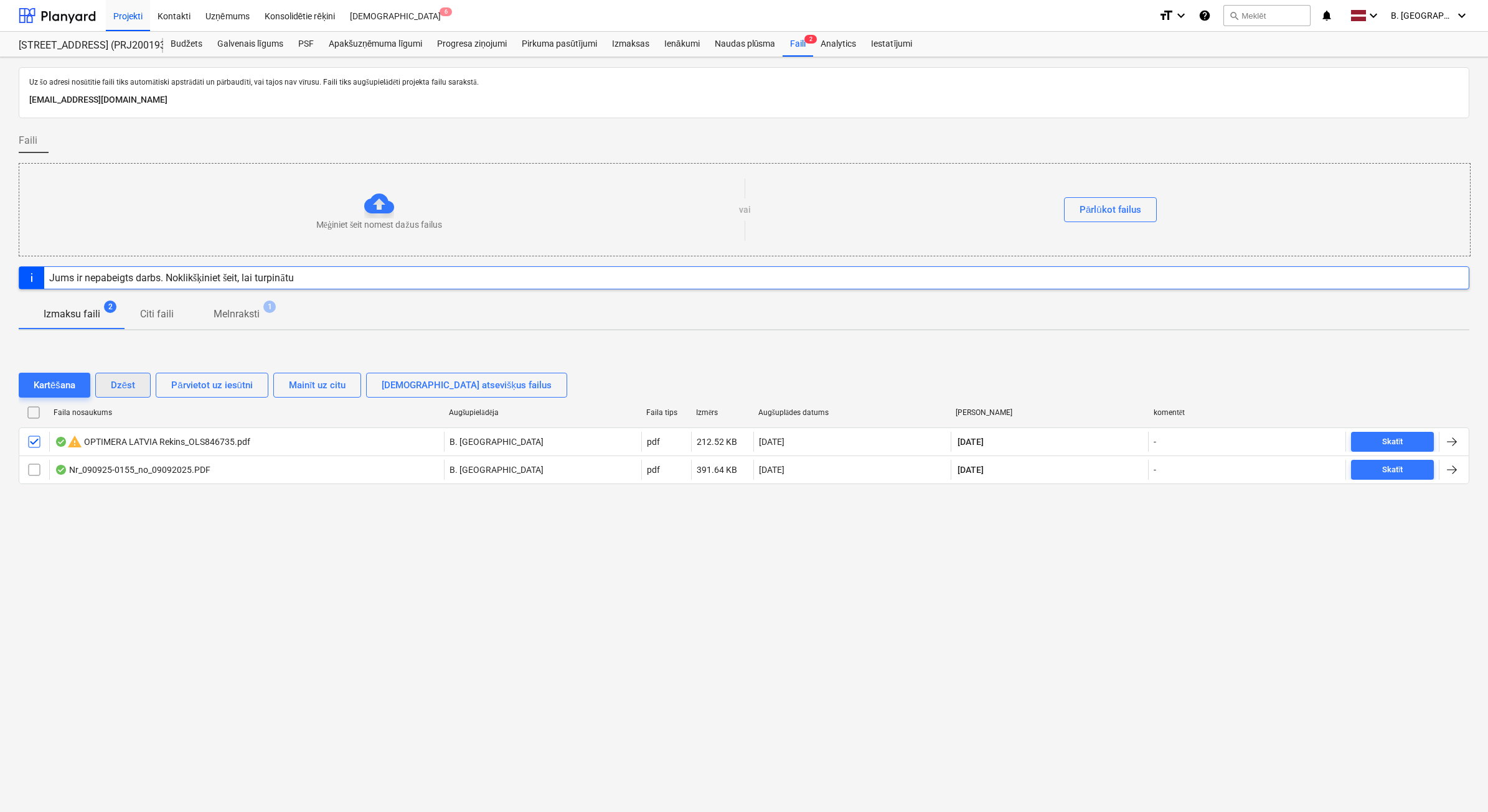
click at [139, 386] on button "Dzēst" at bounding box center [123, 385] width 55 height 25
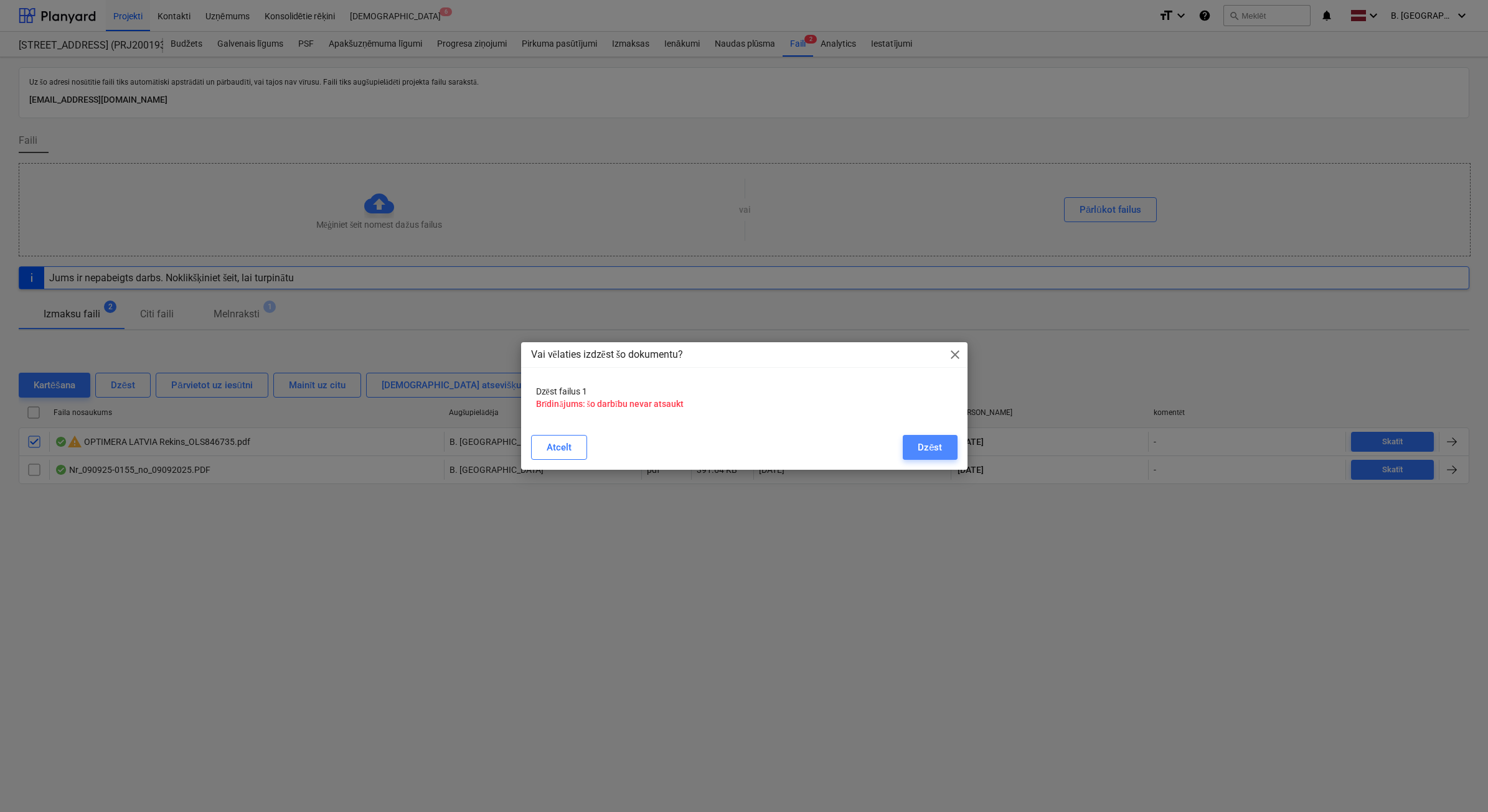
click at [957, 444] on button "Dzēst" at bounding box center [929, 447] width 54 height 25
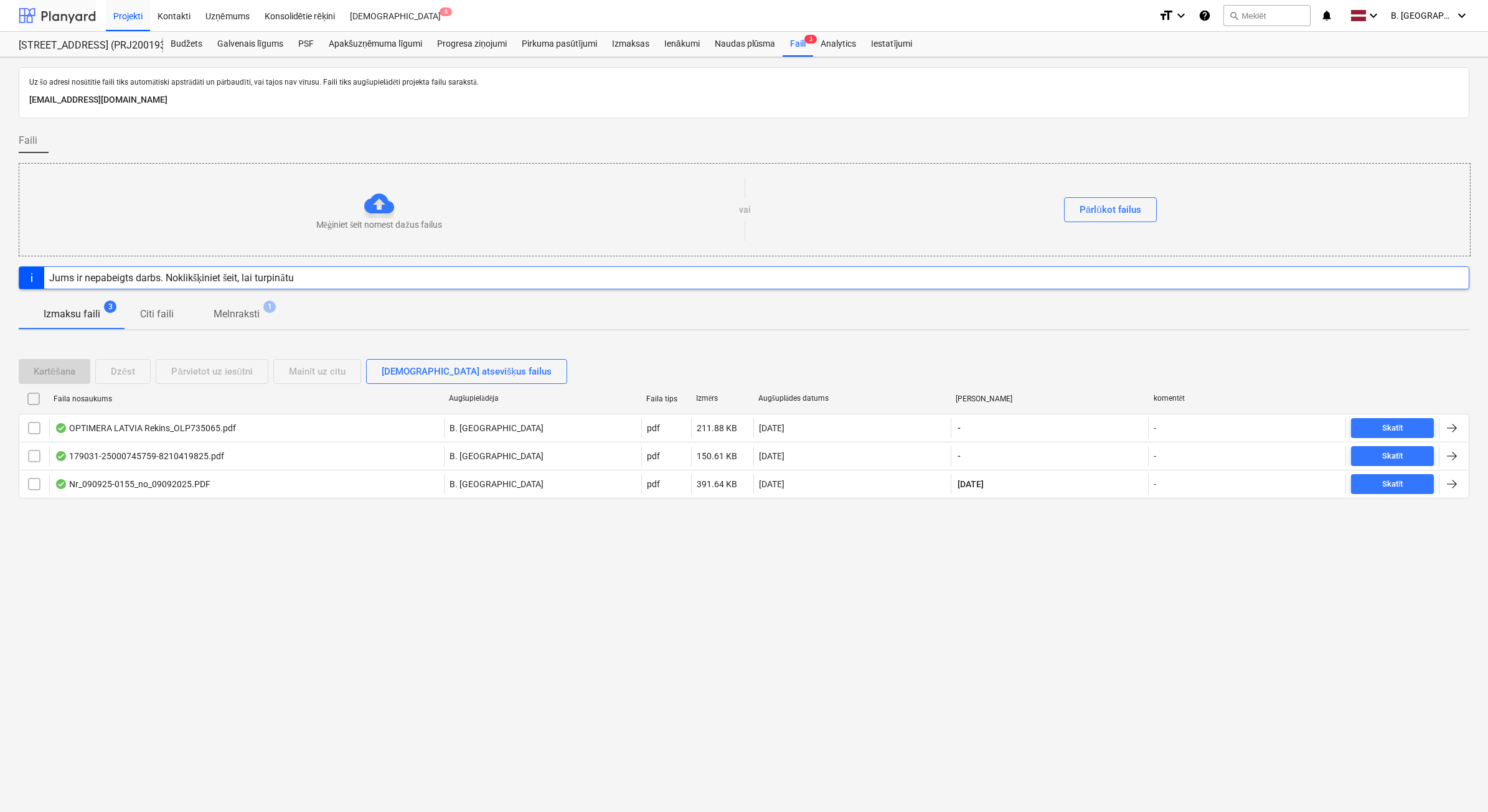
click at [76, 13] on div at bounding box center [57, 15] width 77 height 31
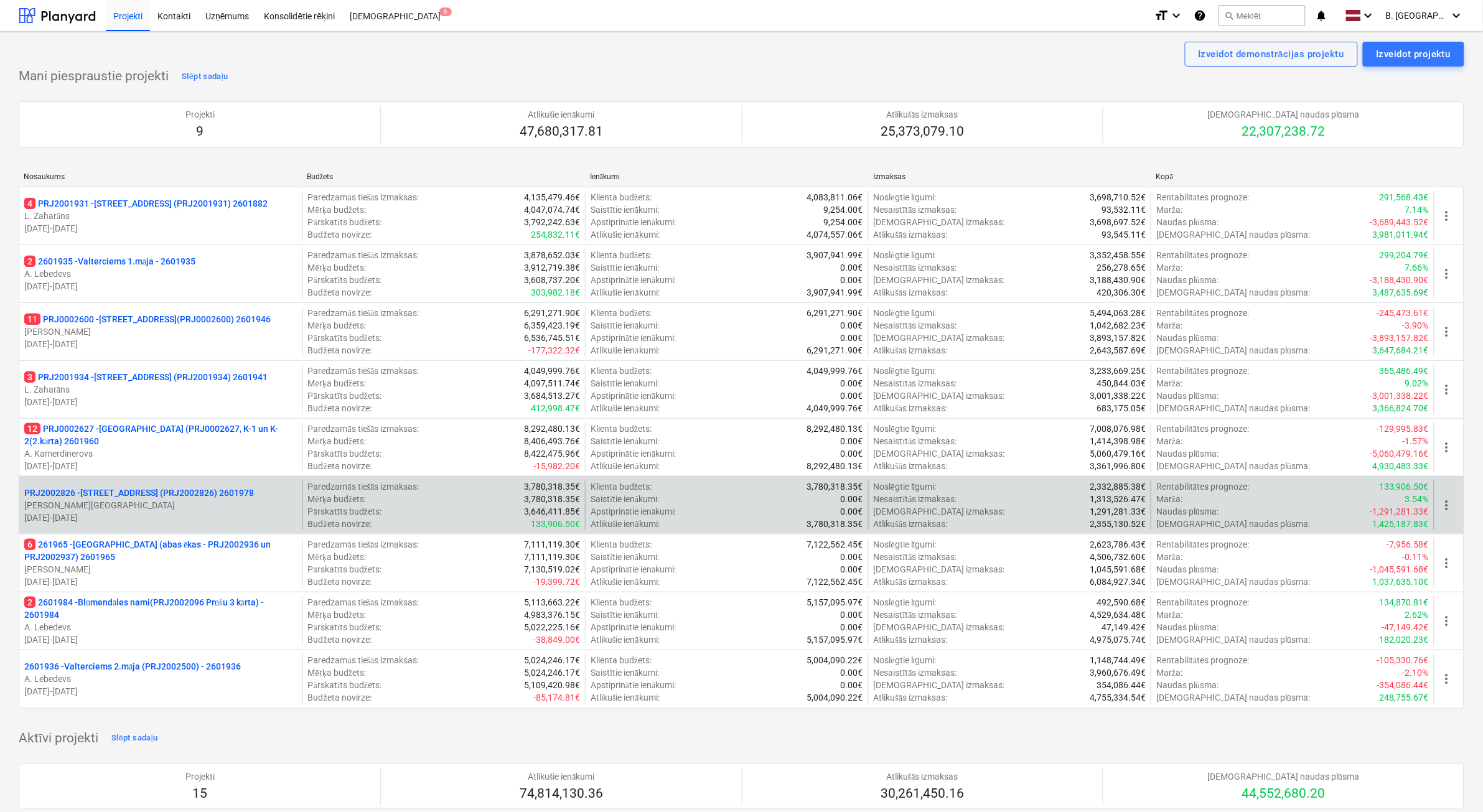
click at [190, 513] on p "[DATE] - [DATE]" at bounding box center [162, 518] width 274 height 12
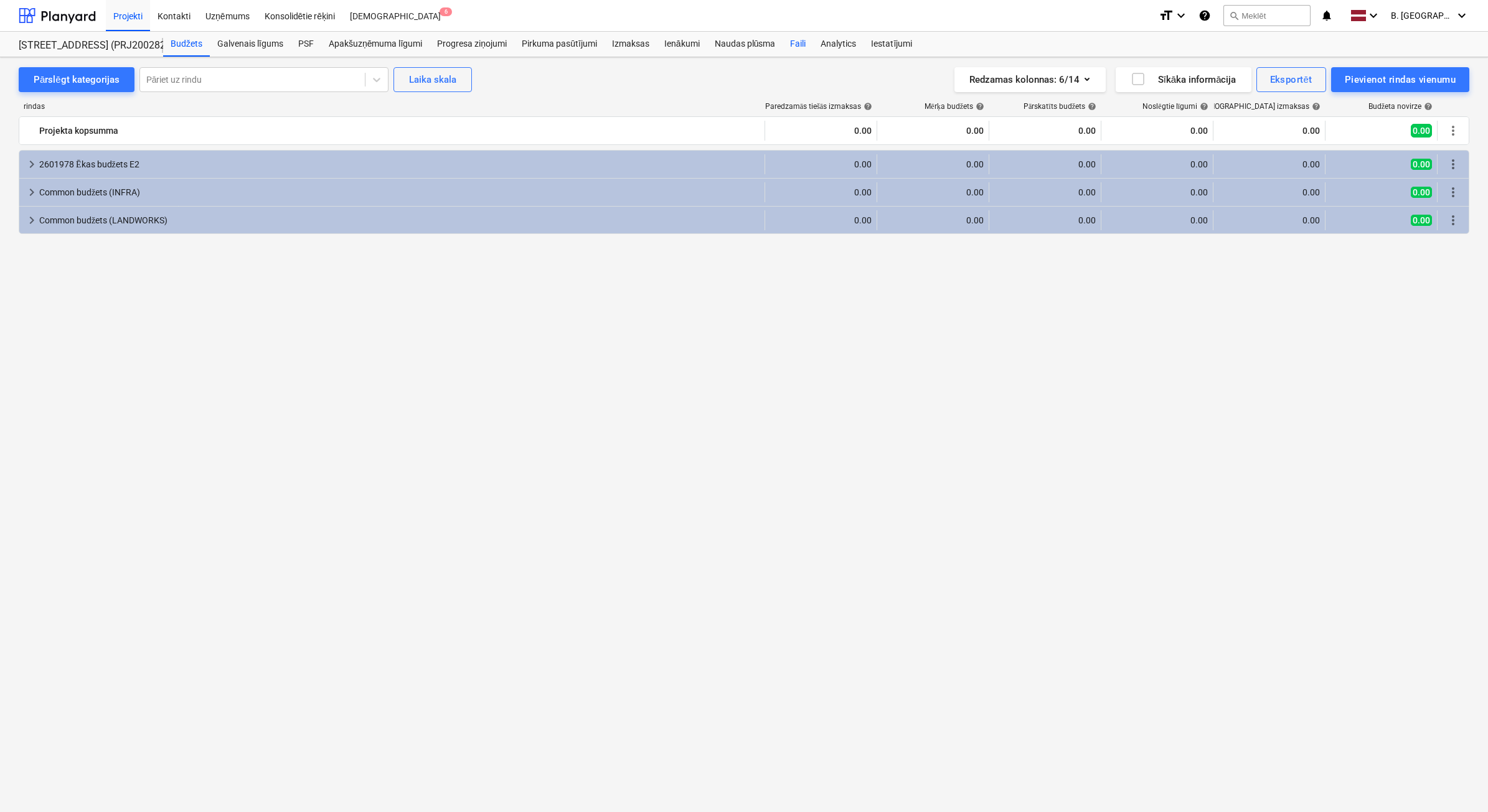
click at [792, 47] on div "Faili" at bounding box center [798, 44] width 30 height 25
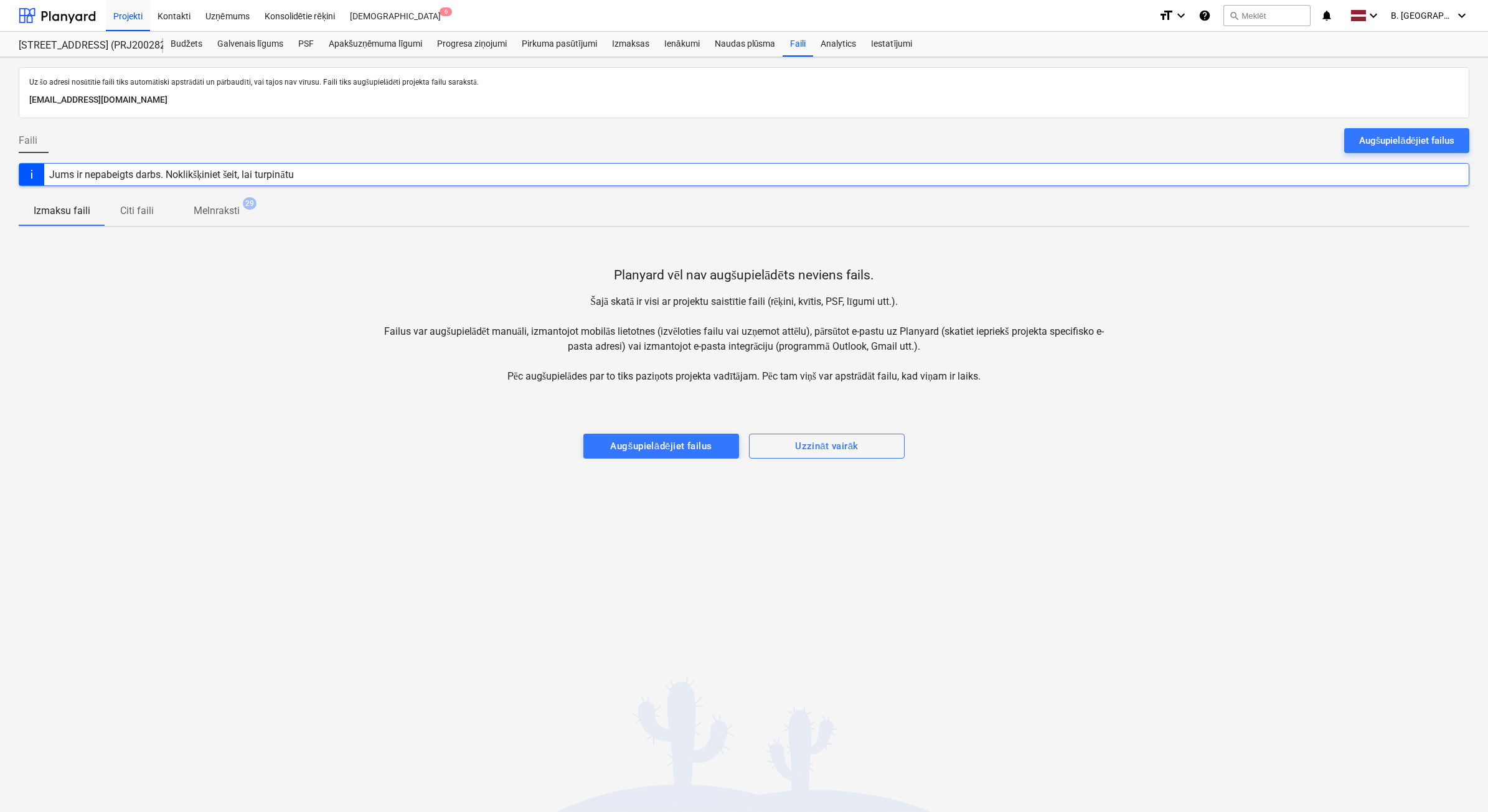
click at [1433, 146] on div "Augšupielādējiet failus" at bounding box center [1406, 141] width 95 height 16
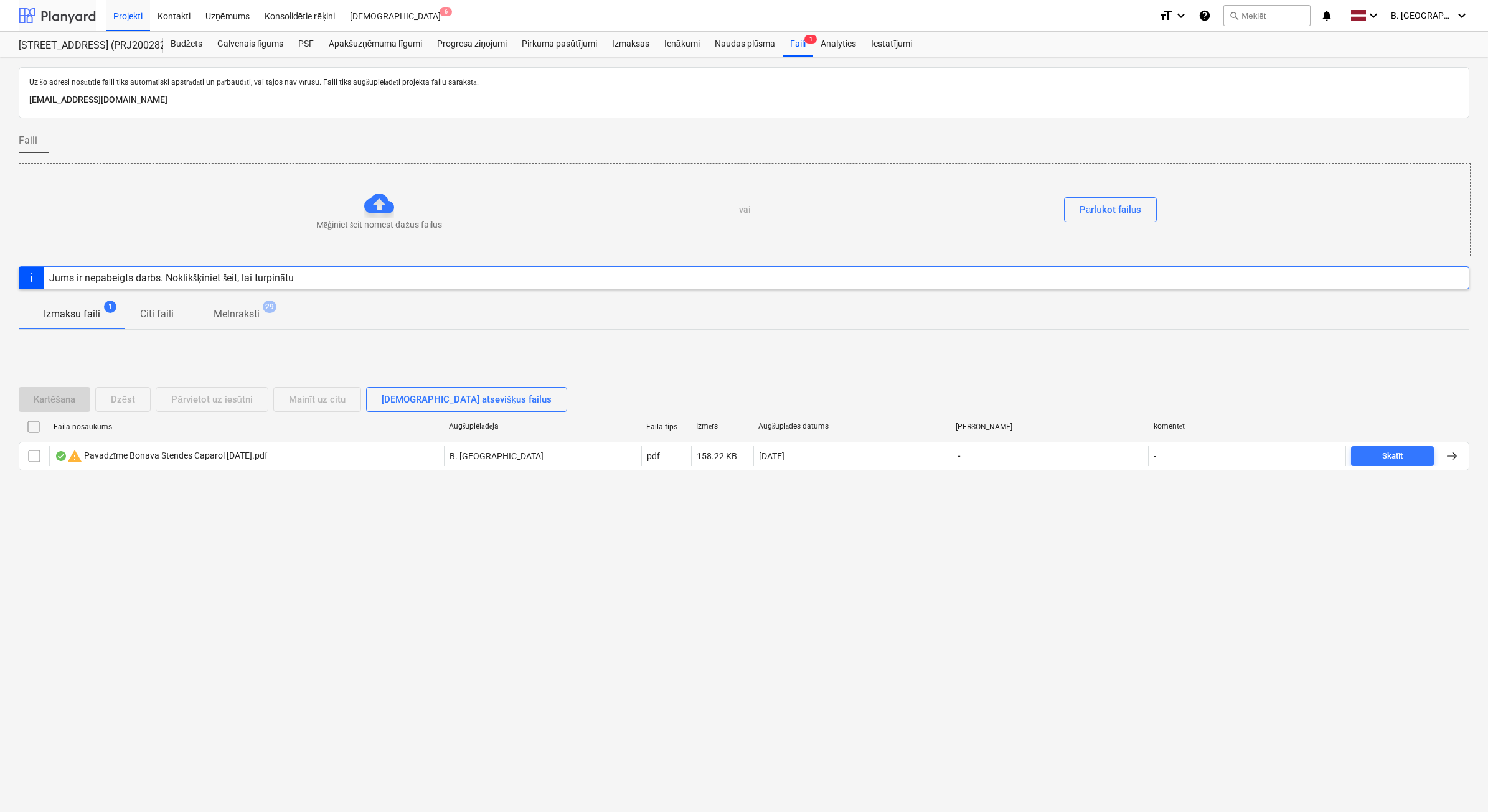
click at [56, 9] on div at bounding box center [57, 15] width 77 height 31
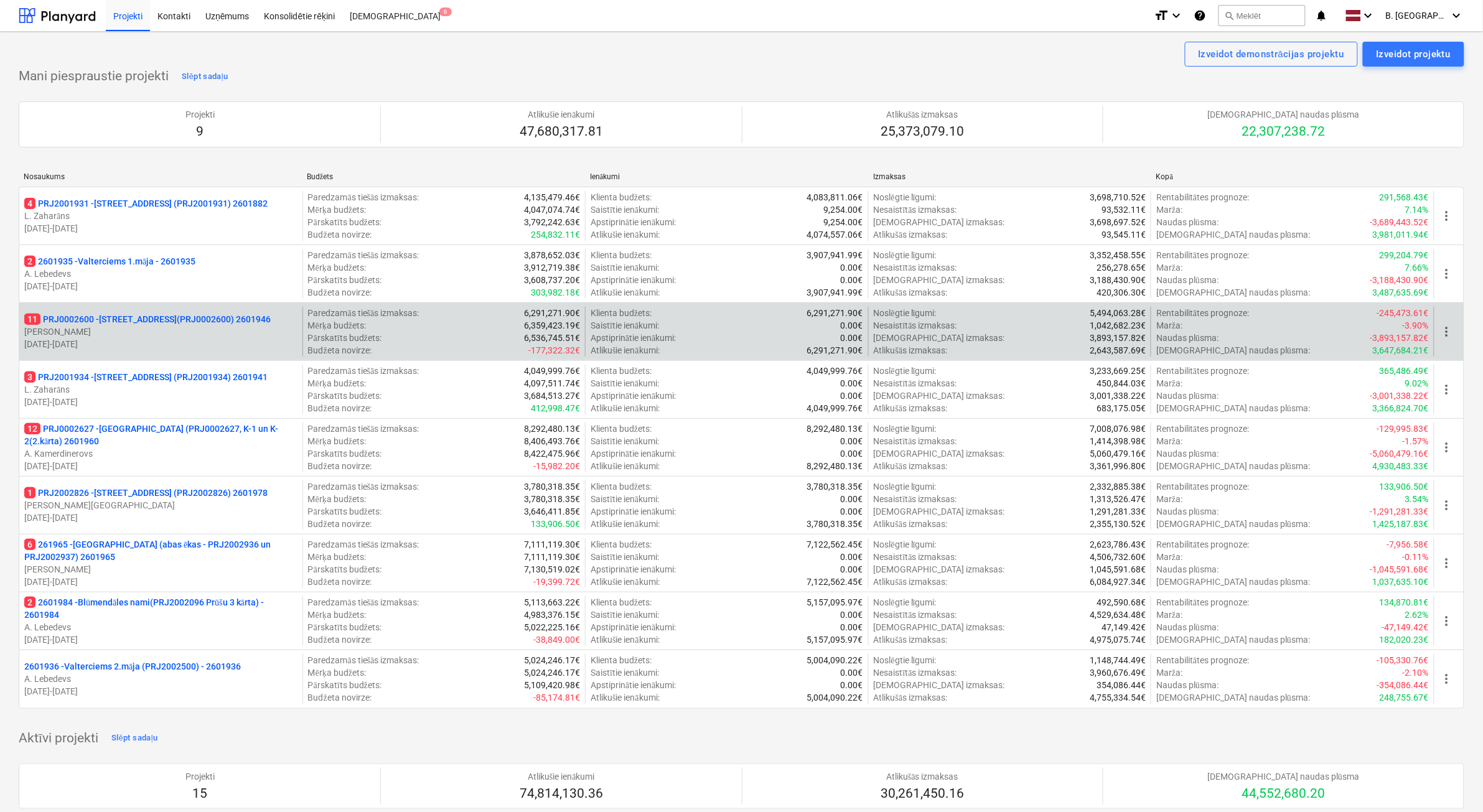
click at [158, 333] on p "[PERSON_NAME]" at bounding box center [162, 331] width 274 height 12
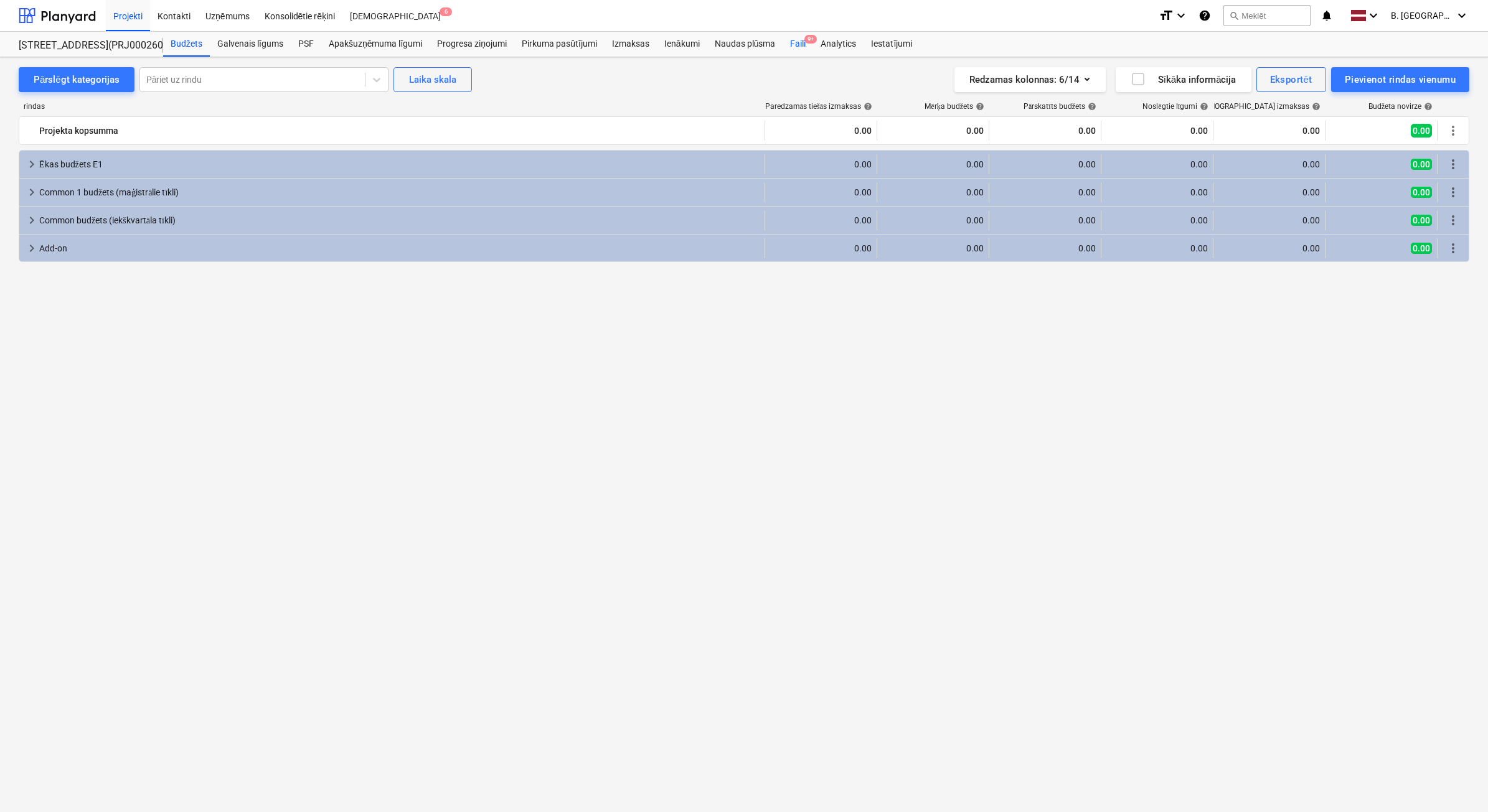
click at [802, 37] on div "Faili 9+" at bounding box center [798, 44] width 30 height 25
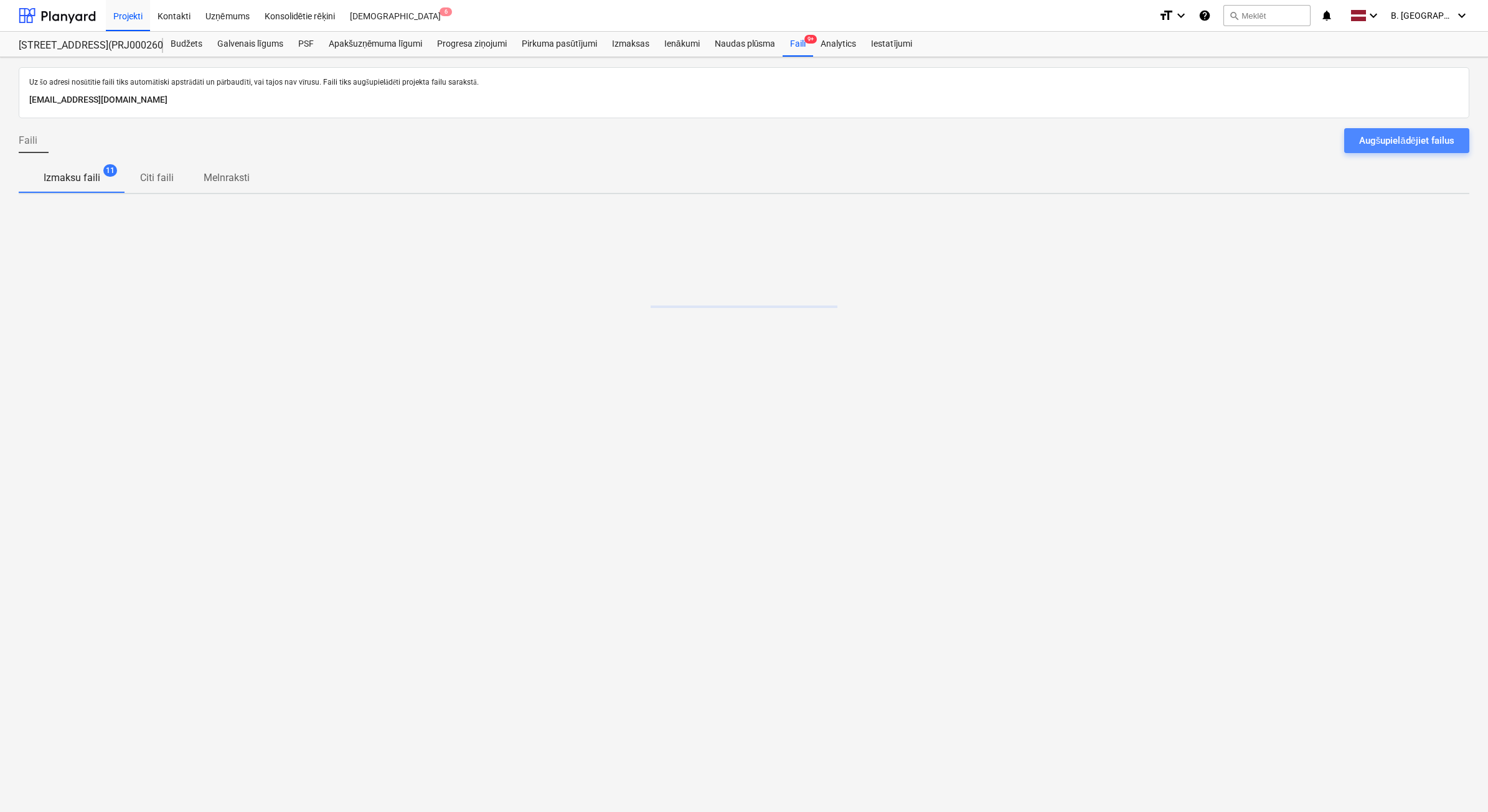
click at [1389, 147] on div "Augšupielādējiet failus" at bounding box center [1406, 141] width 95 height 16
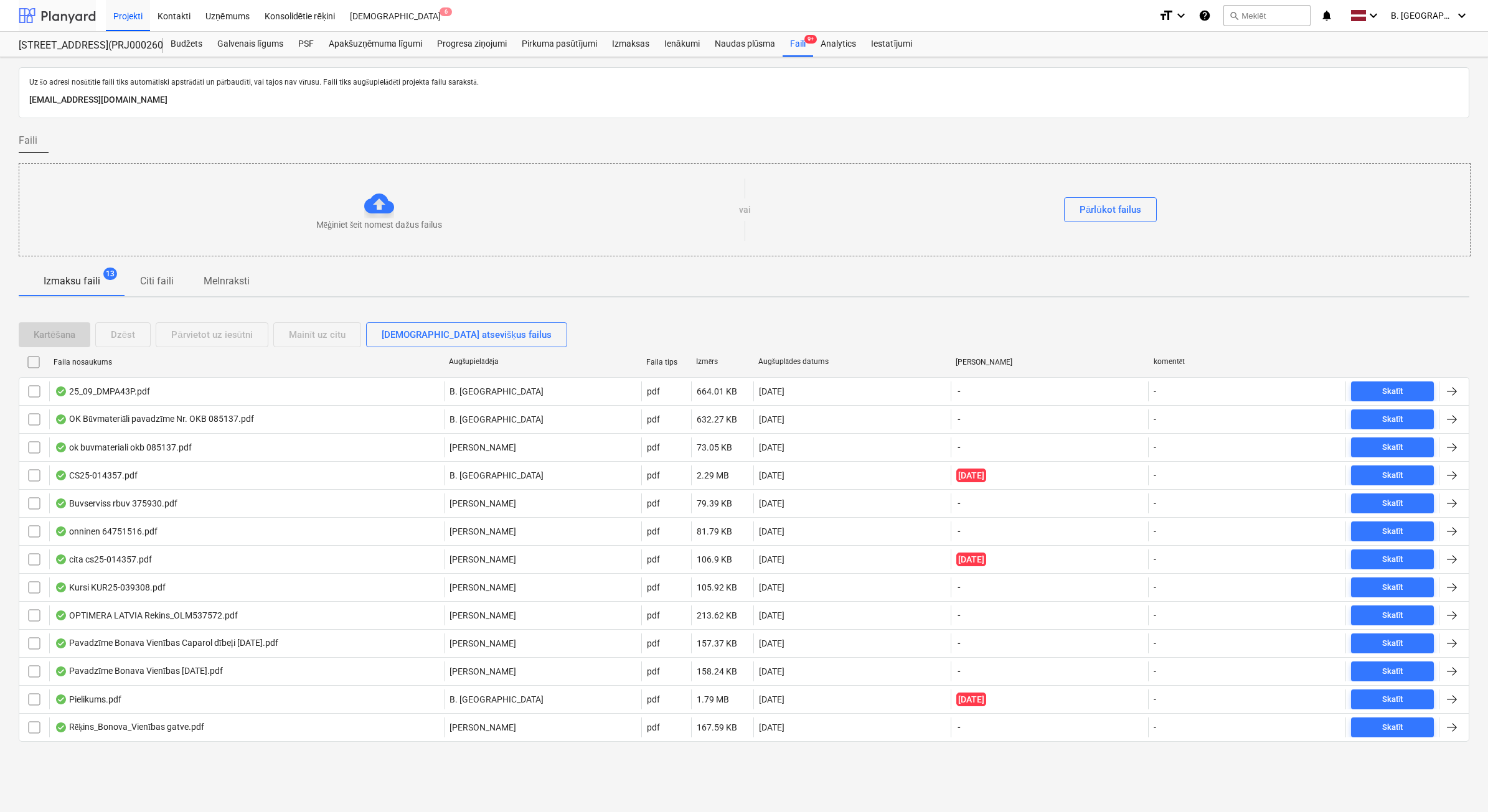
click at [50, 10] on div at bounding box center [57, 15] width 77 height 31
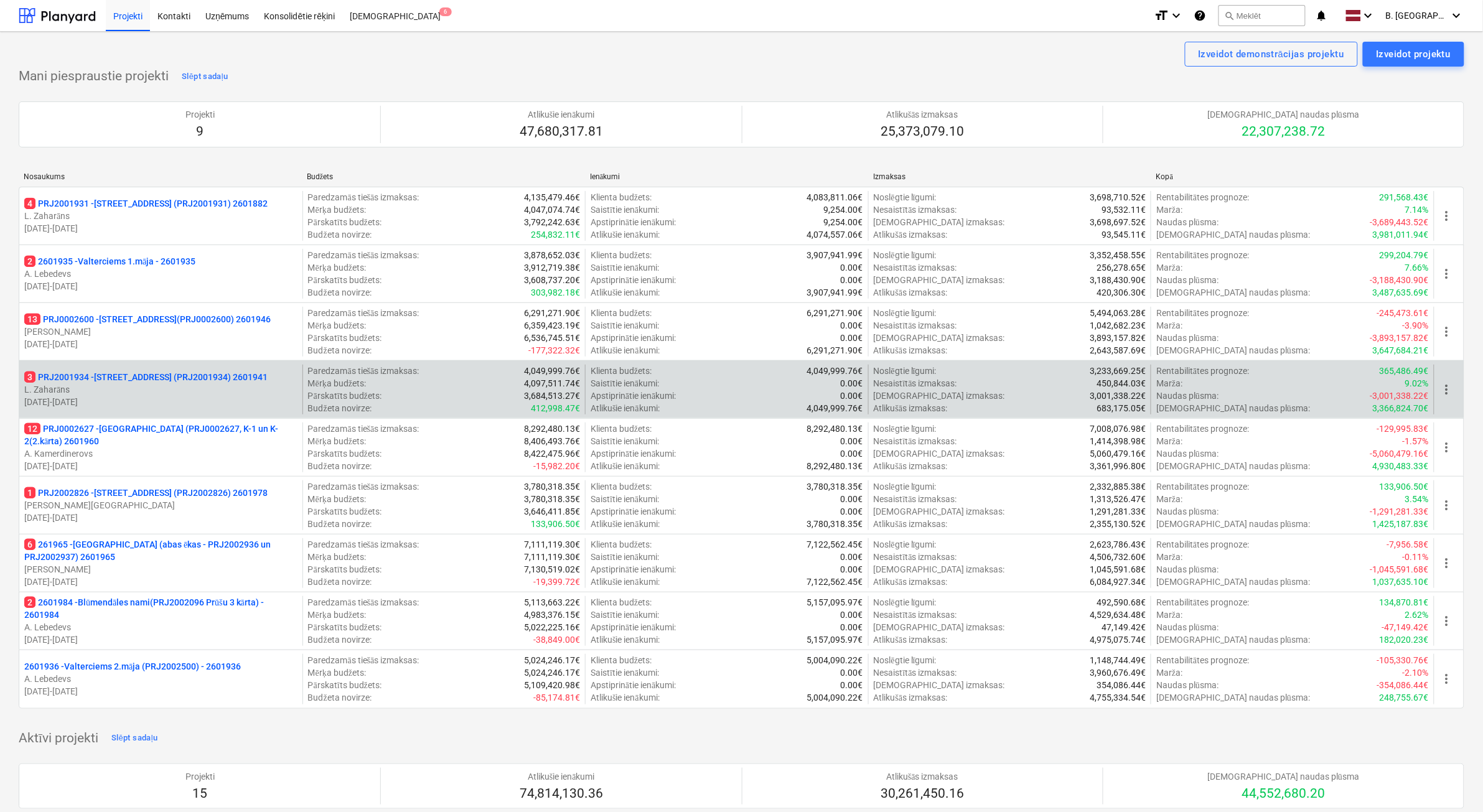
click at [203, 400] on p "[DATE] - [DATE]" at bounding box center [162, 402] width 274 height 12
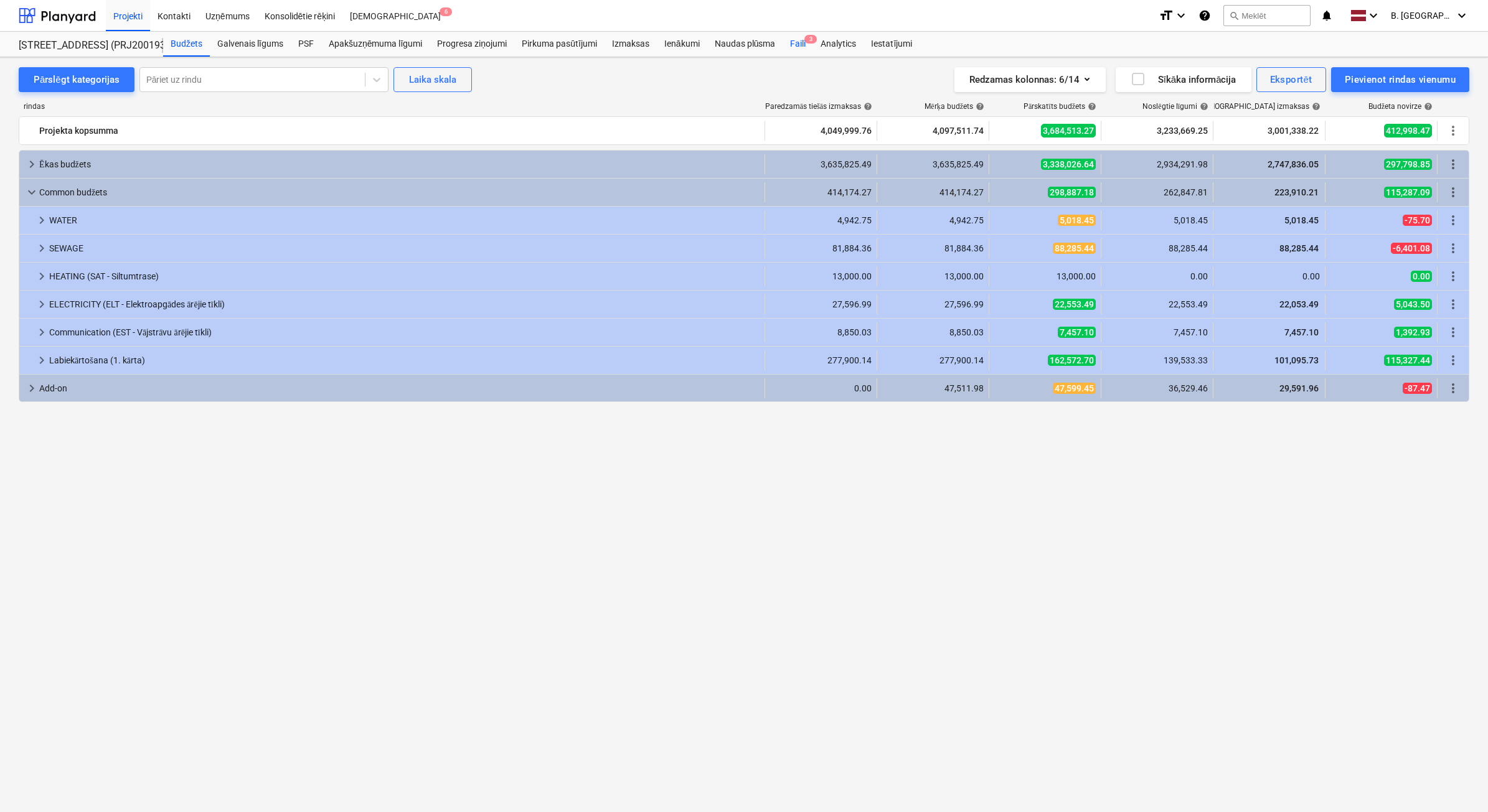
click at [792, 49] on div "Faili 3" at bounding box center [798, 44] width 30 height 25
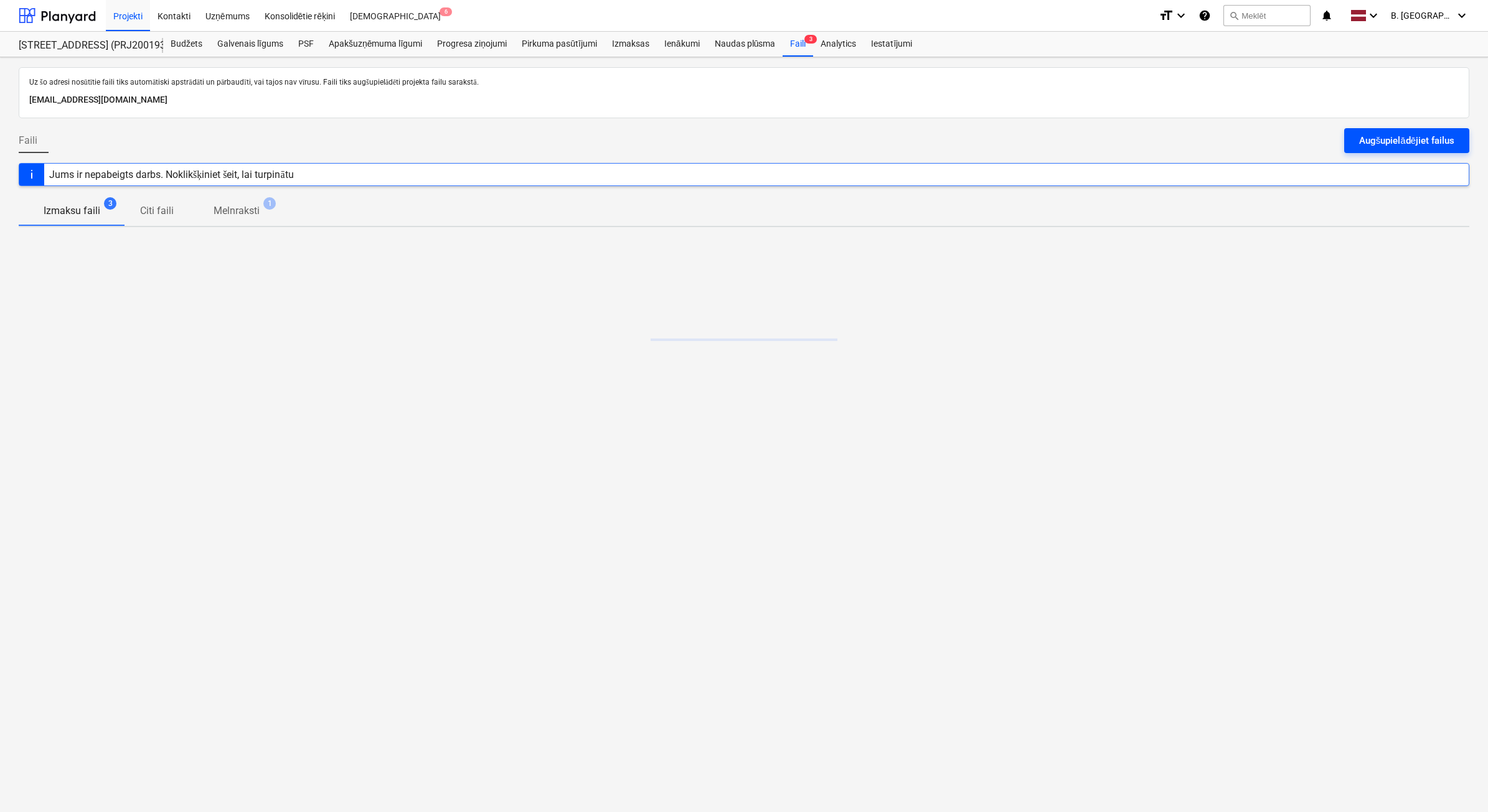
click at [1441, 149] on button "Augšupielādējiet failus" at bounding box center [1406, 141] width 125 height 25
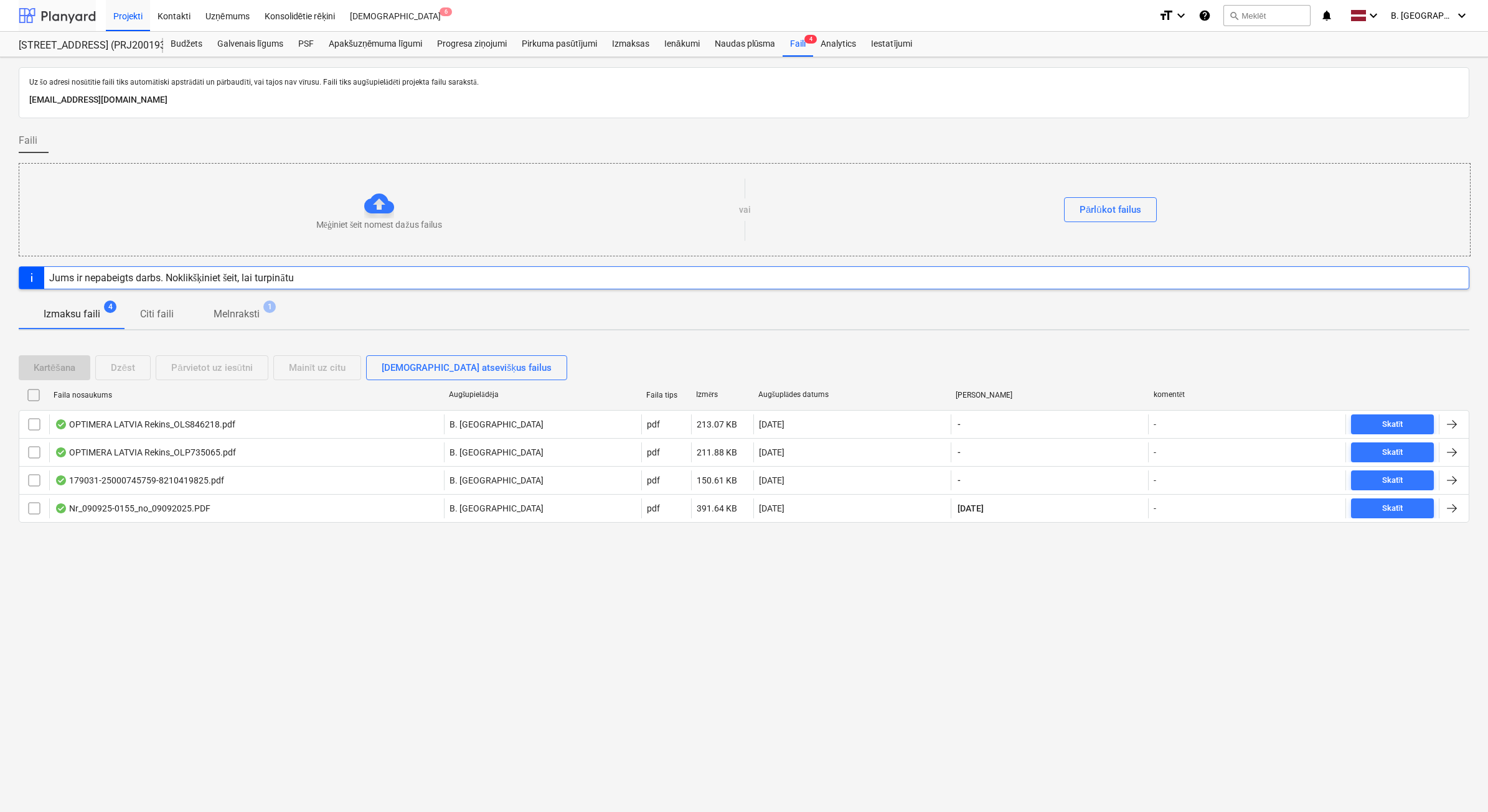
click at [92, 15] on div at bounding box center [57, 15] width 77 height 31
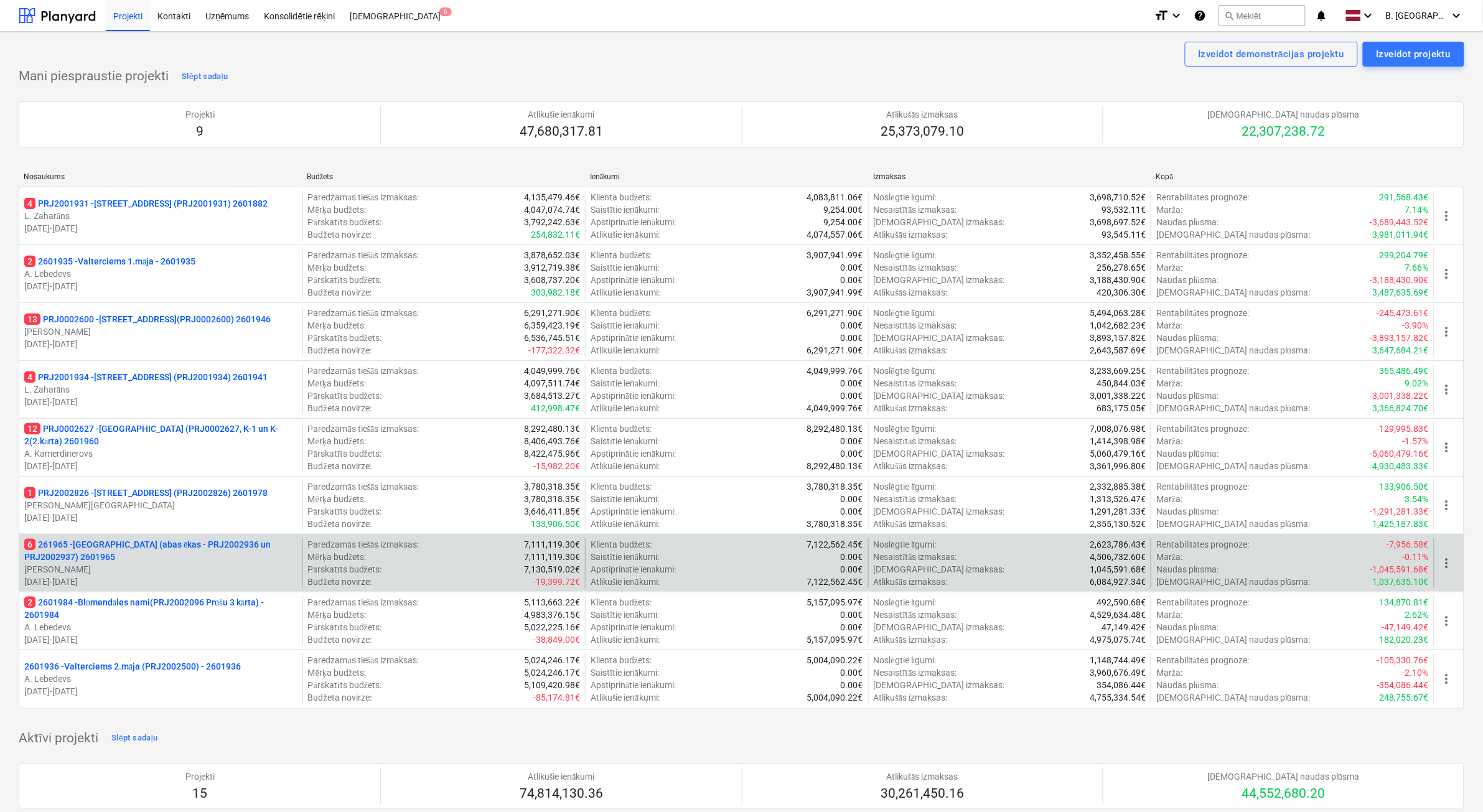
click at [213, 571] on p "[PERSON_NAME]" at bounding box center [162, 569] width 274 height 12
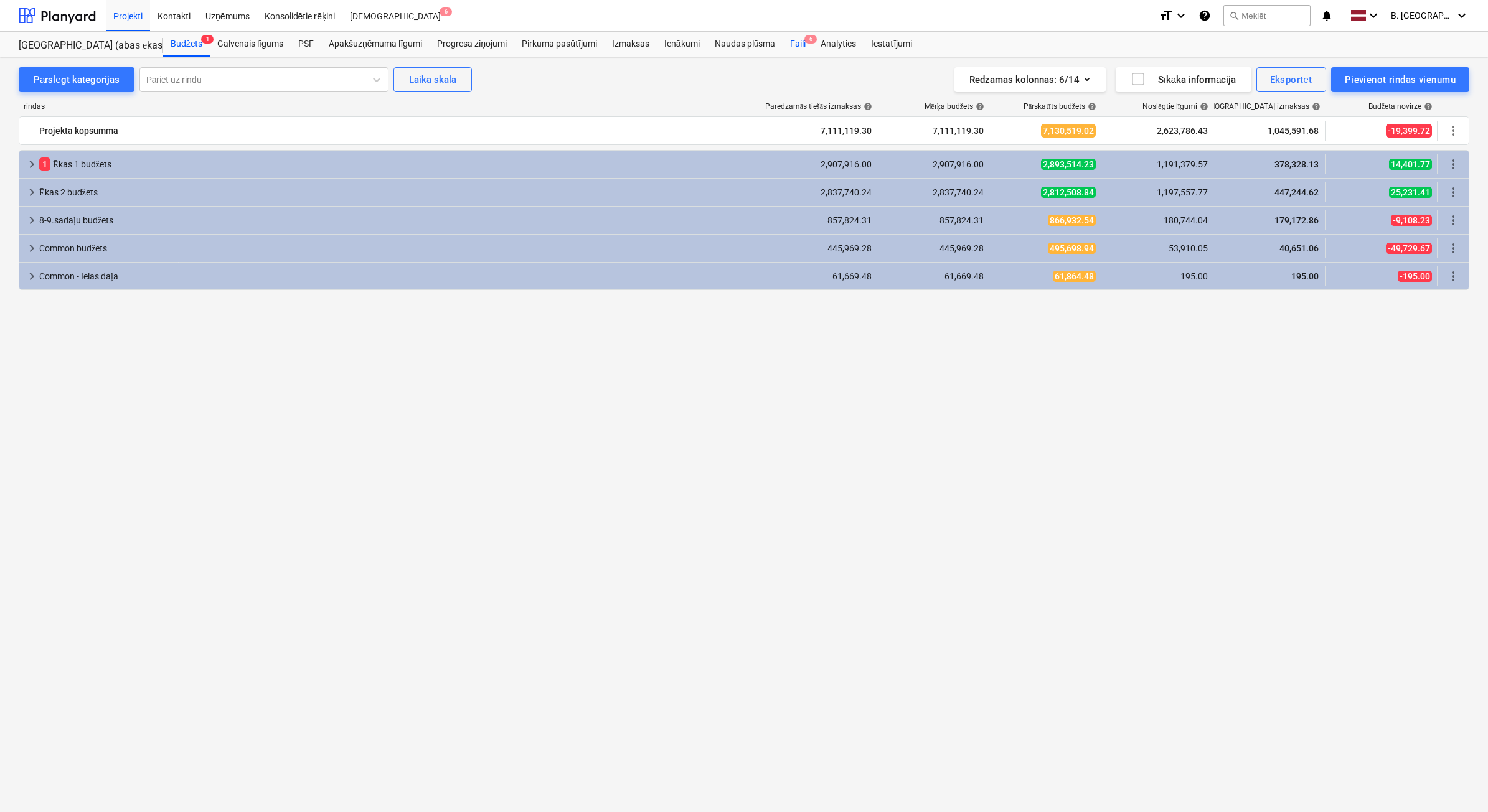
click at [802, 45] on div "Faili 6" at bounding box center [798, 44] width 30 height 25
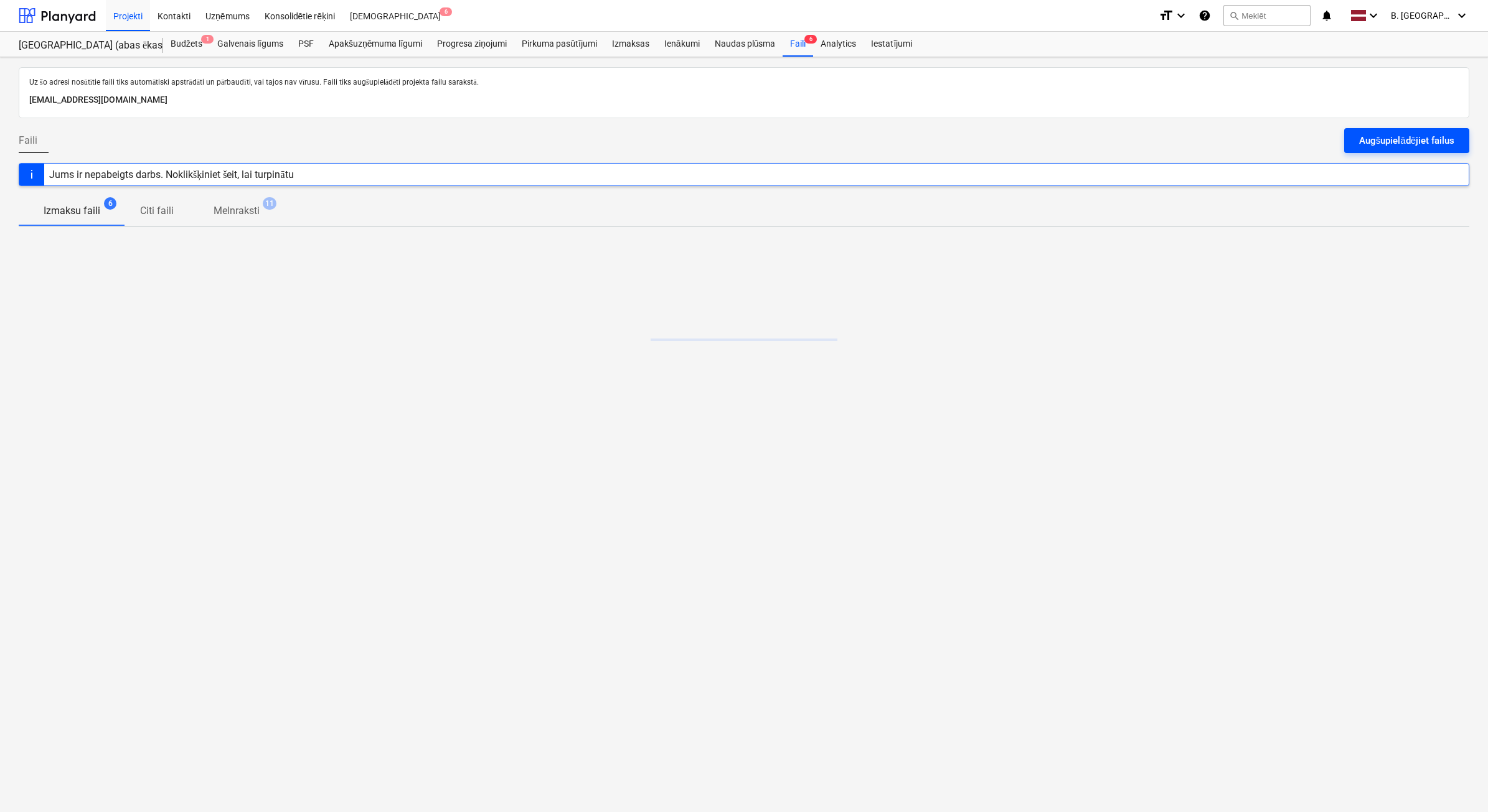
click at [1364, 144] on div "Augšupielādējiet failus" at bounding box center [1406, 141] width 95 height 16
